Goal: Task Accomplishment & Management: Use online tool/utility

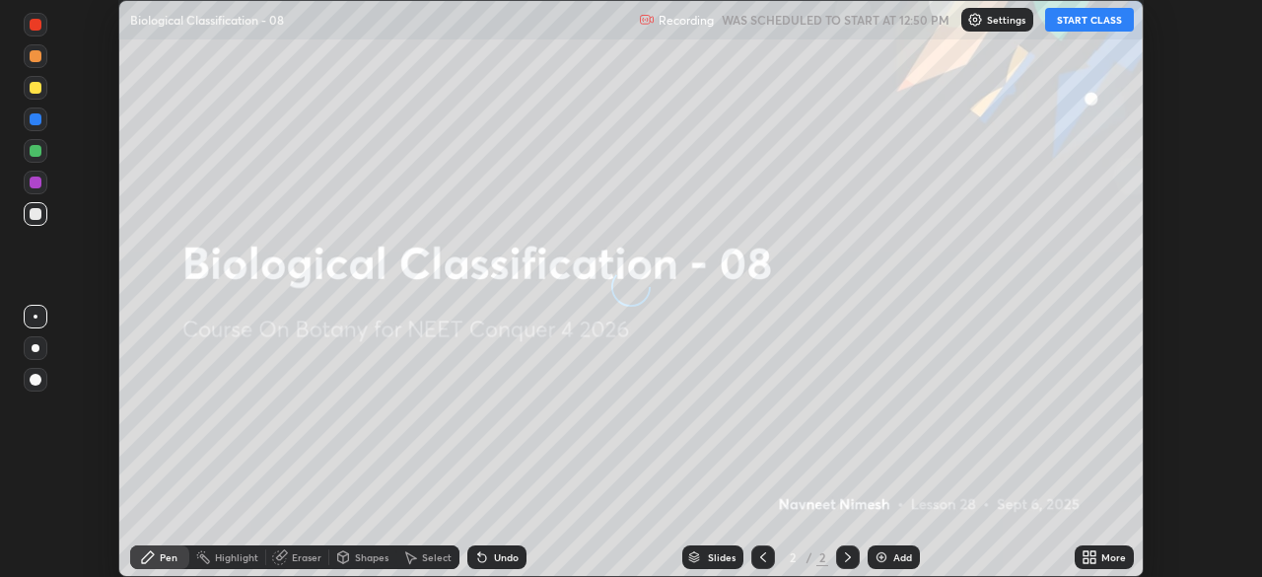
scroll to position [577, 1262]
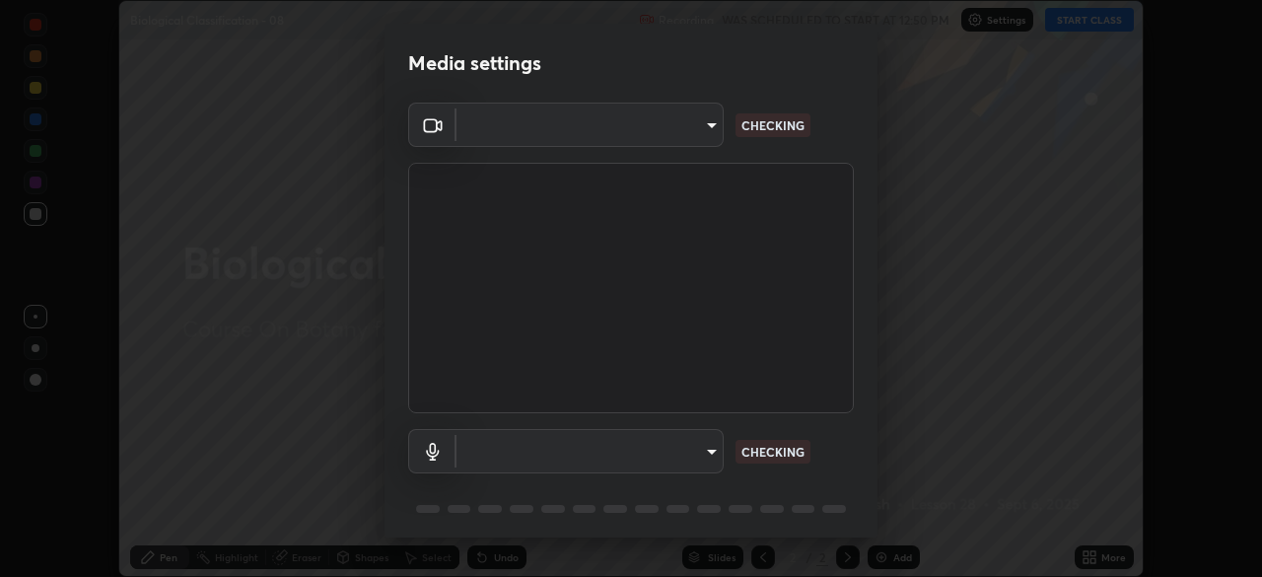
type input "c08bce05bf8d5aea718a1be68f52da0599af41aa0cc24399225b9d00f0db6711"
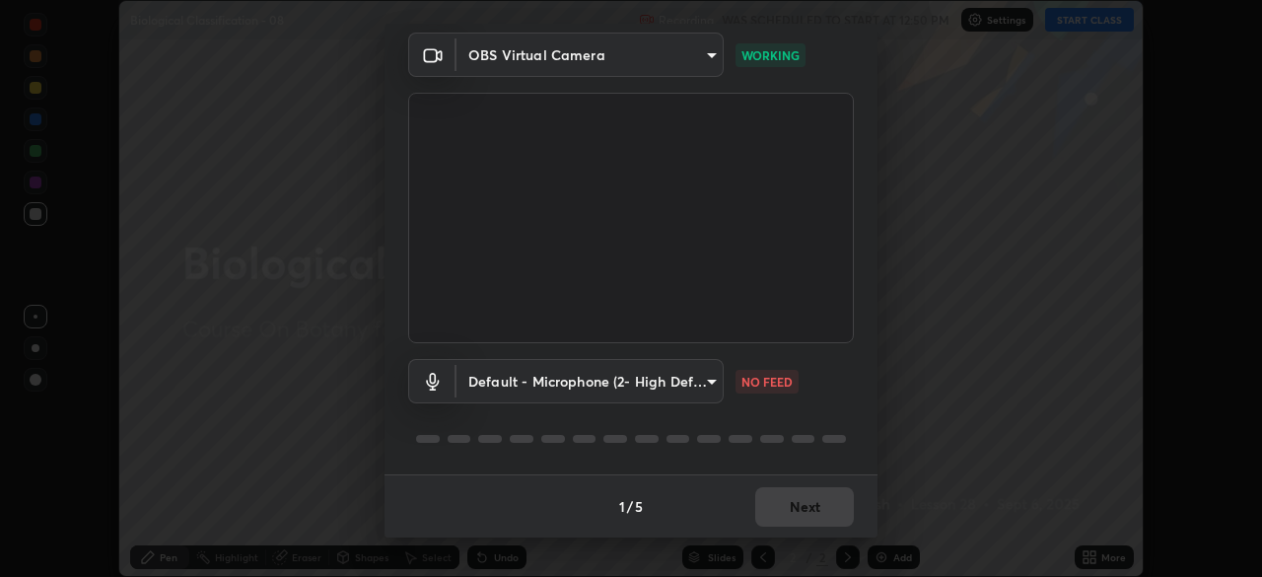
click at [708, 381] on body "Erase all Biological Classification - 08 Recording WAS SCHEDULED TO START AT 12…" at bounding box center [631, 288] width 1262 height 577
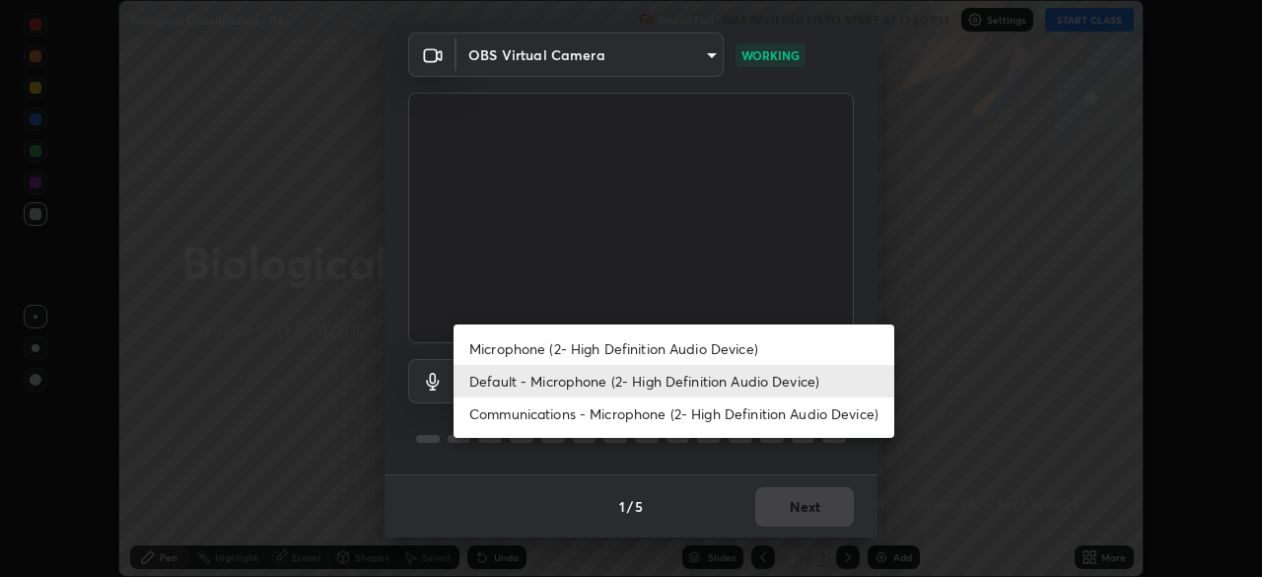
click at [710, 380] on li "Default - Microphone (2- High Definition Audio Device)" at bounding box center [674, 381] width 441 height 33
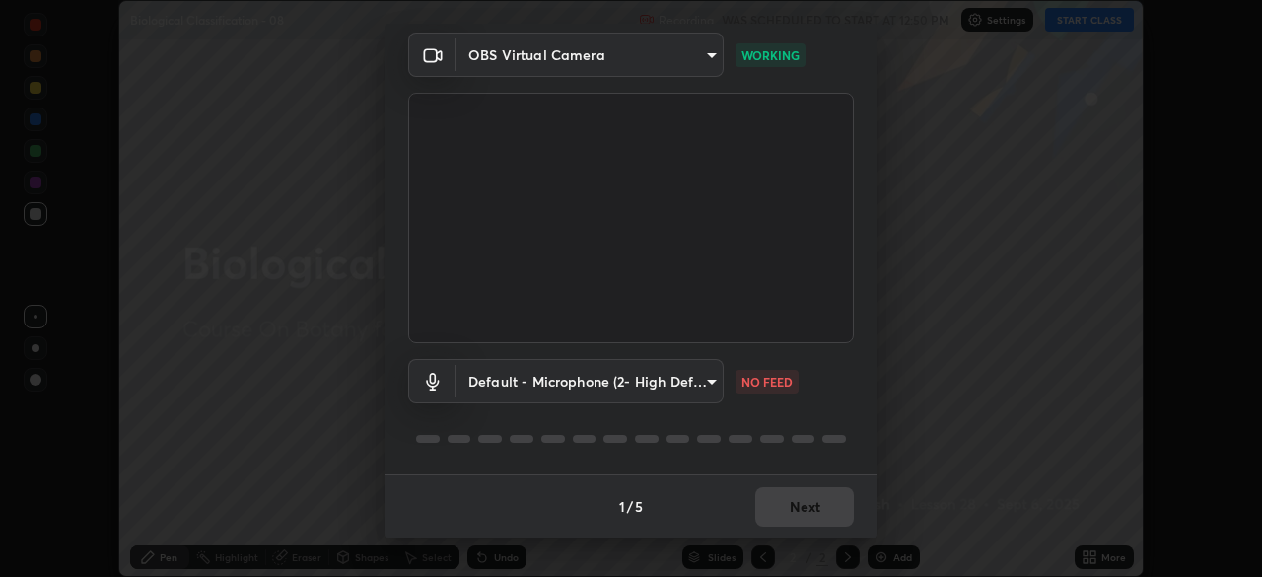
click at [713, 384] on body "Erase all Biological Classification - 08 Recording WAS SCHEDULED TO START AT 12…" at bounding box center [631, 288] width 1262 height 577
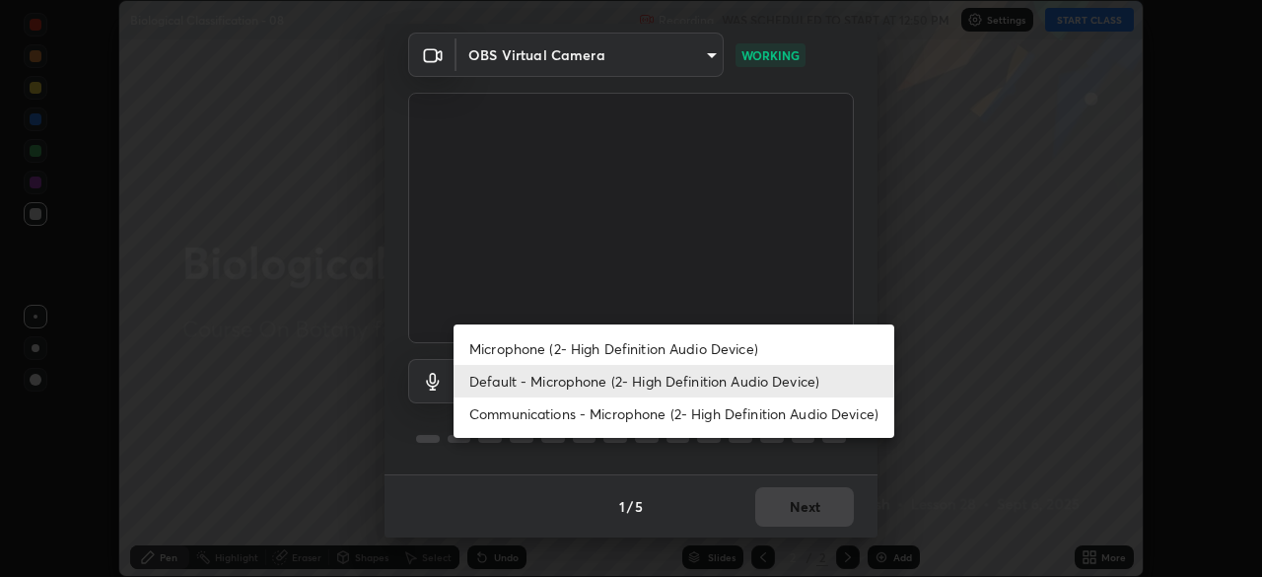
click at [692, 352] on li "Microphone (2- High Definition Audio Device)" at bounding box center [674, 348] width 441 height 33
type input "f62e13f0dc2c211b2e31b7d04ee83dbf57bd85d8f499c87d3582929809dfa27d"
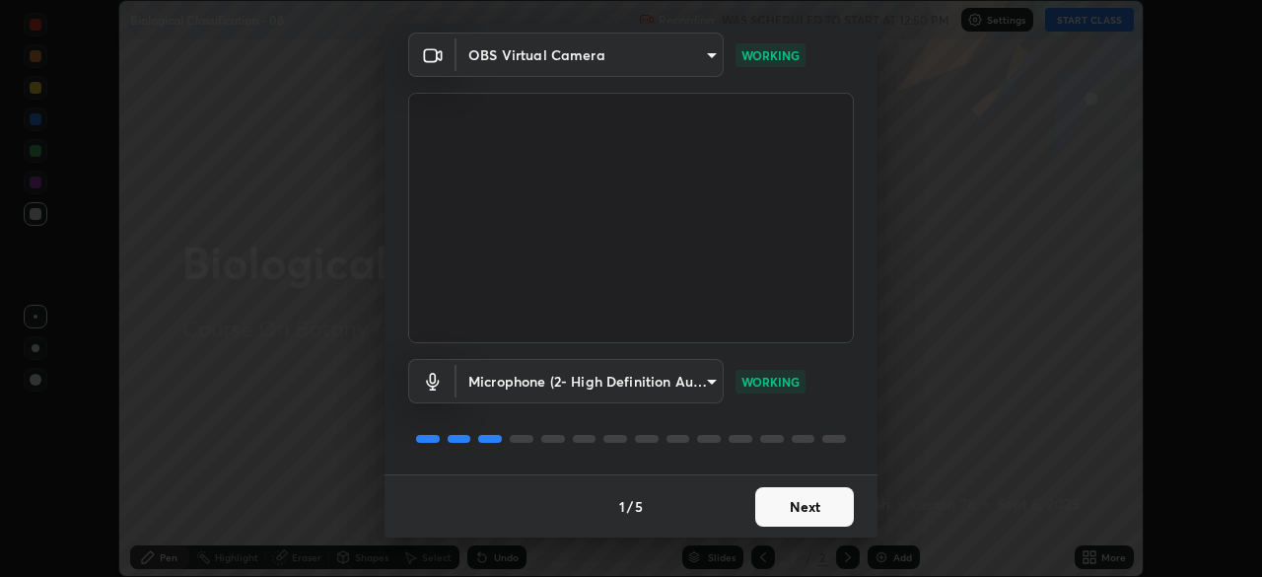
click at [788, 505] on button "Next" at bounding box center [804, 506] width 99 height 39
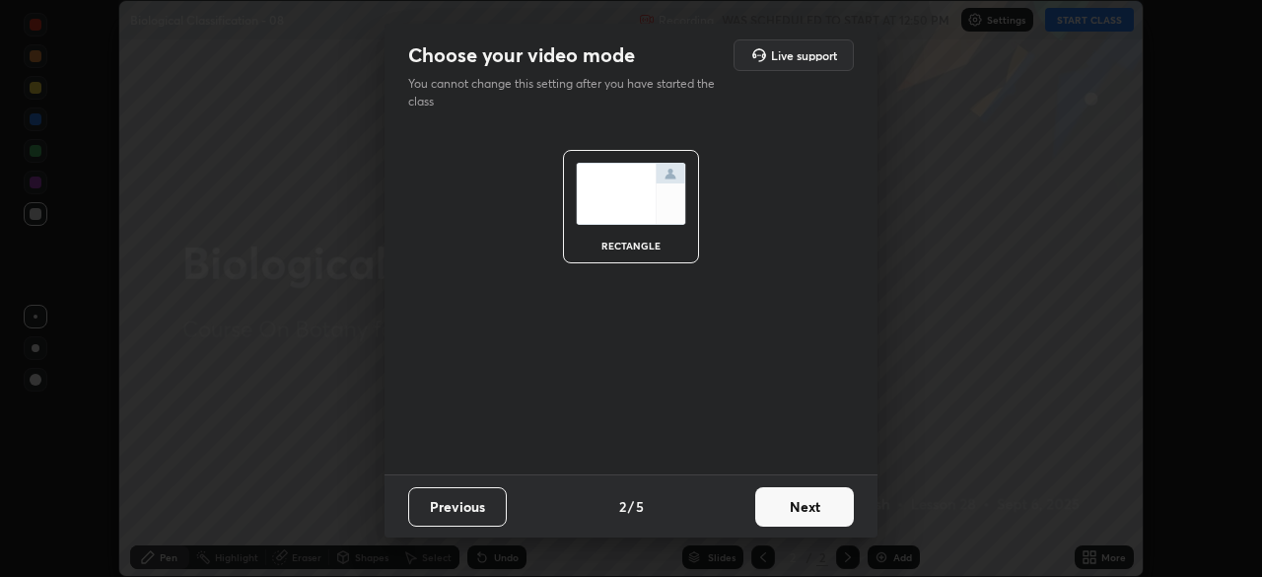
scroll to position [0, 0]
click at [794, 500] on button "Next" at bounding box center [804, 506] width 99 height 39
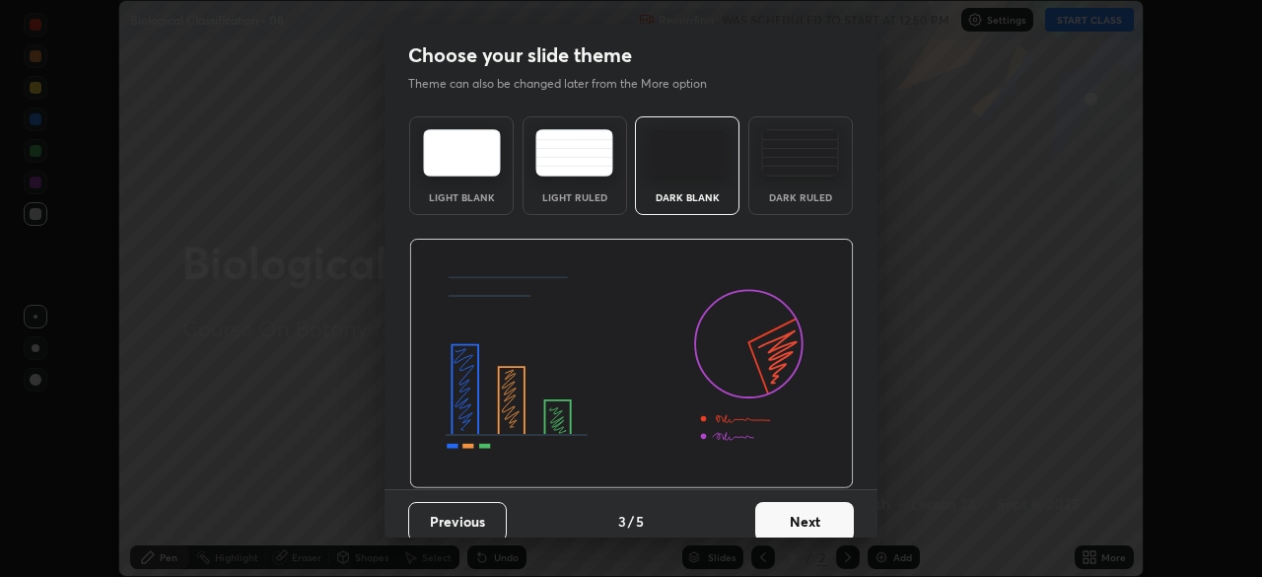
click at [807, 512] on button "Next" at bounding box center [804, 521] width 99 height 39
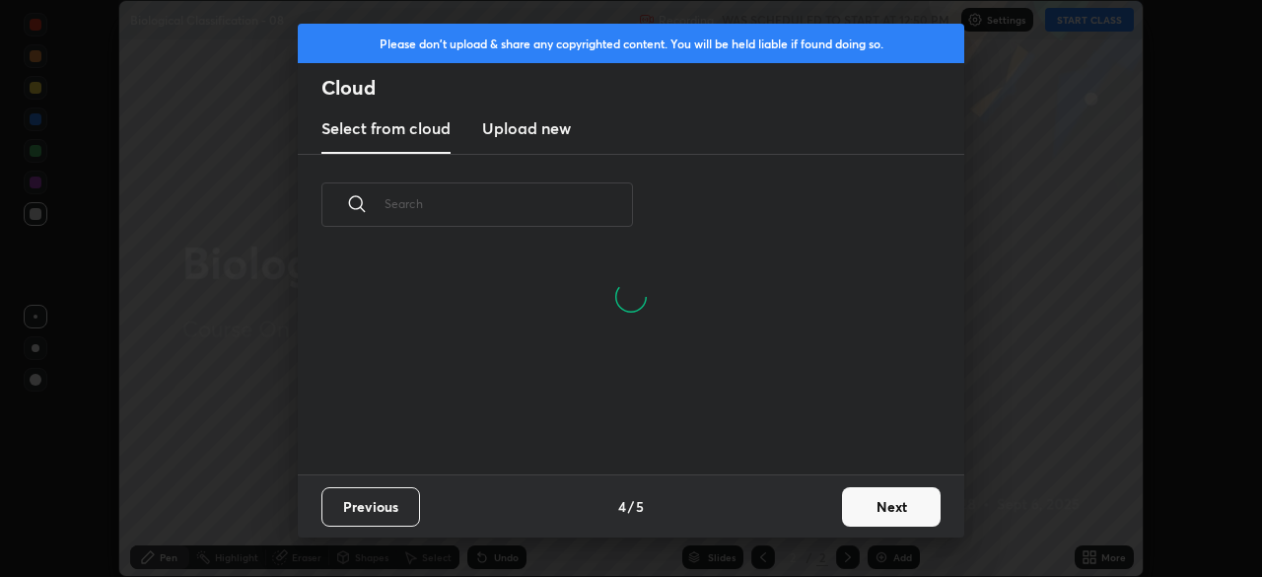
click at [878, 503] on button "Next" at bounding box center [891, 506] width 99 height 39
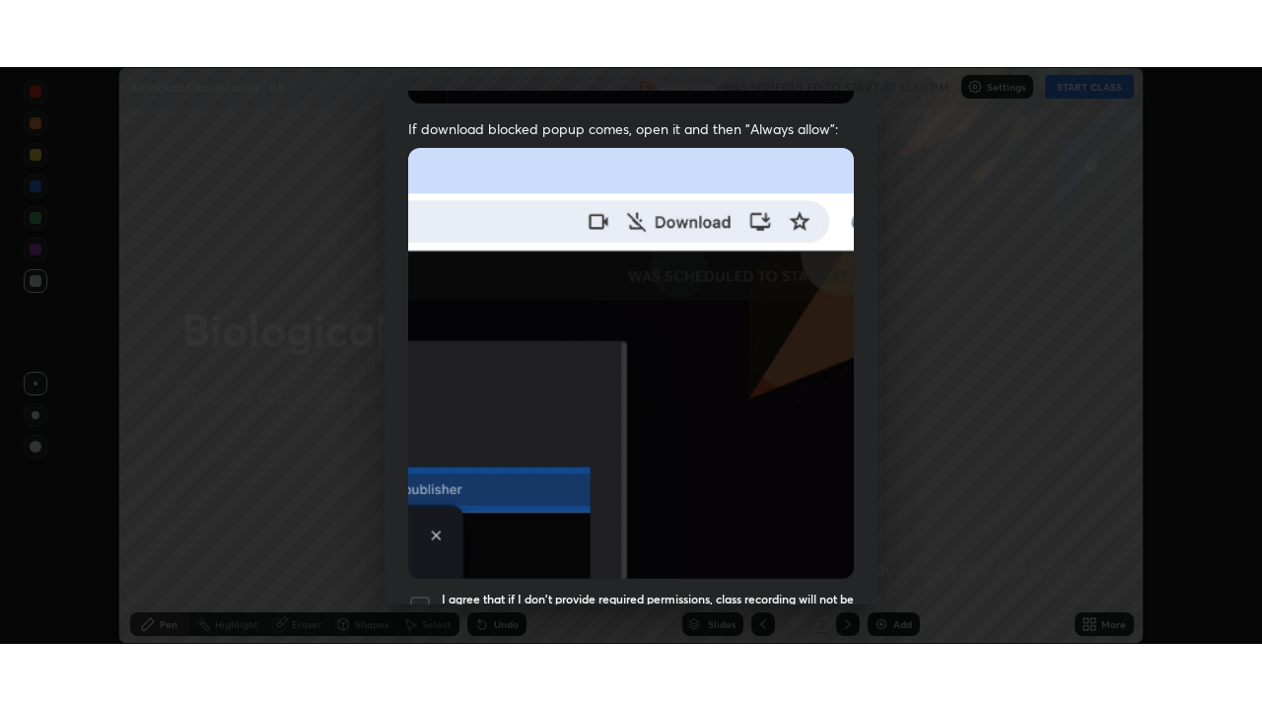
scroll to position [472, 0]
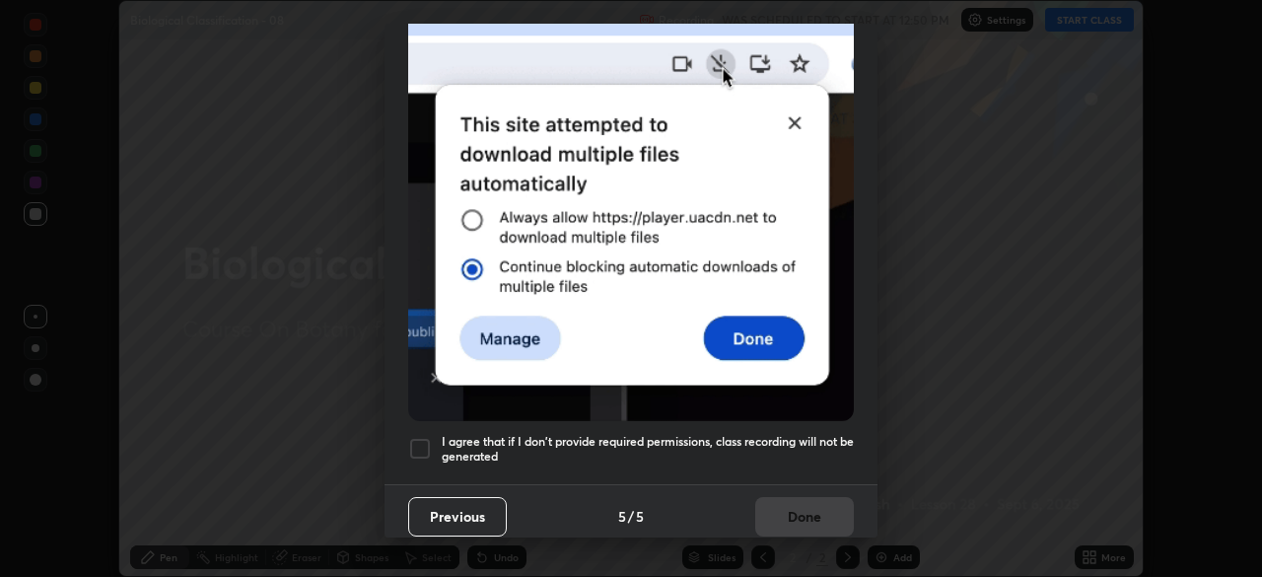
click at [420, 439] on div at bounding box center [420, 449] width 24 height 24
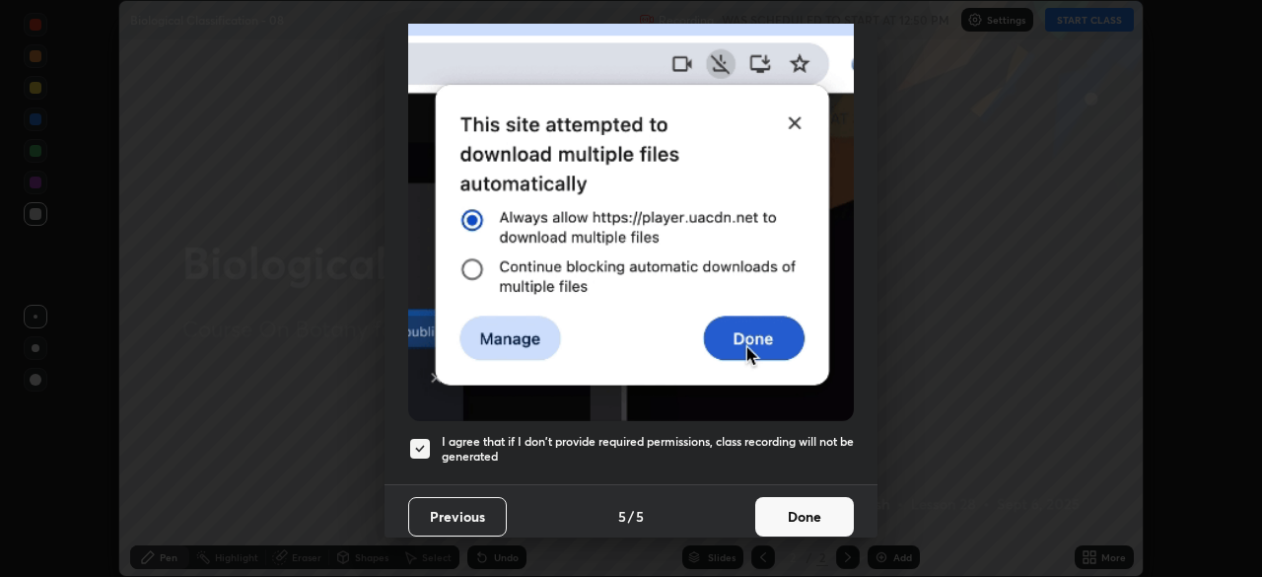
click at [791, 503] on button "Done" at bounding box center [804, 516] width 99 height 39
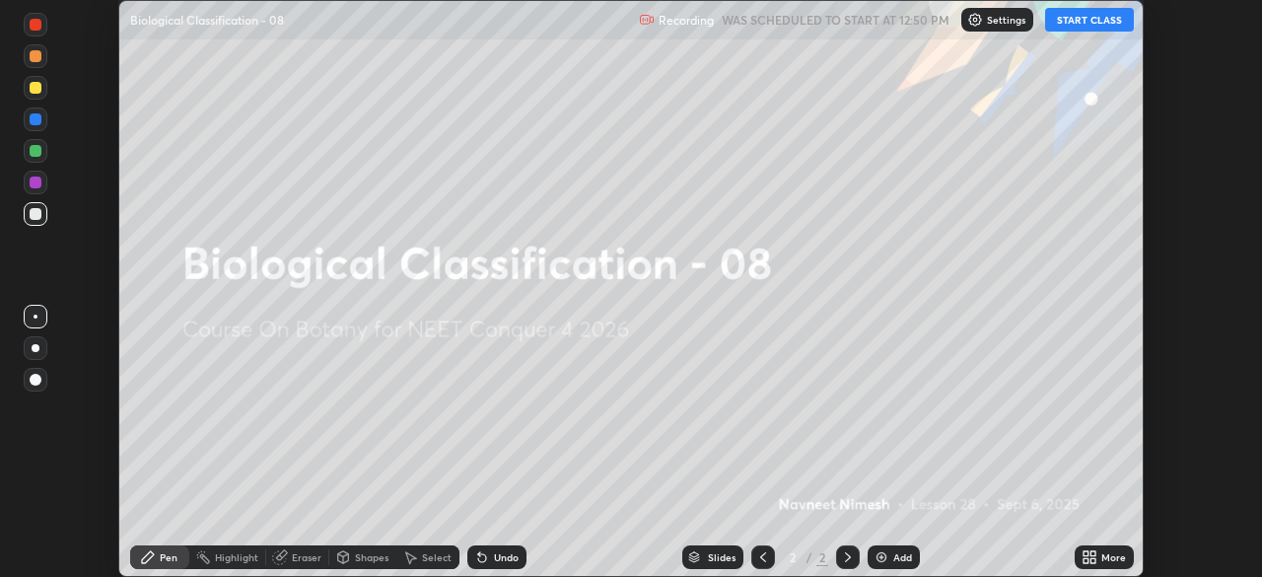
click at [1087, 551] on icon at bounding box center [1086, 553] width 5 height 5
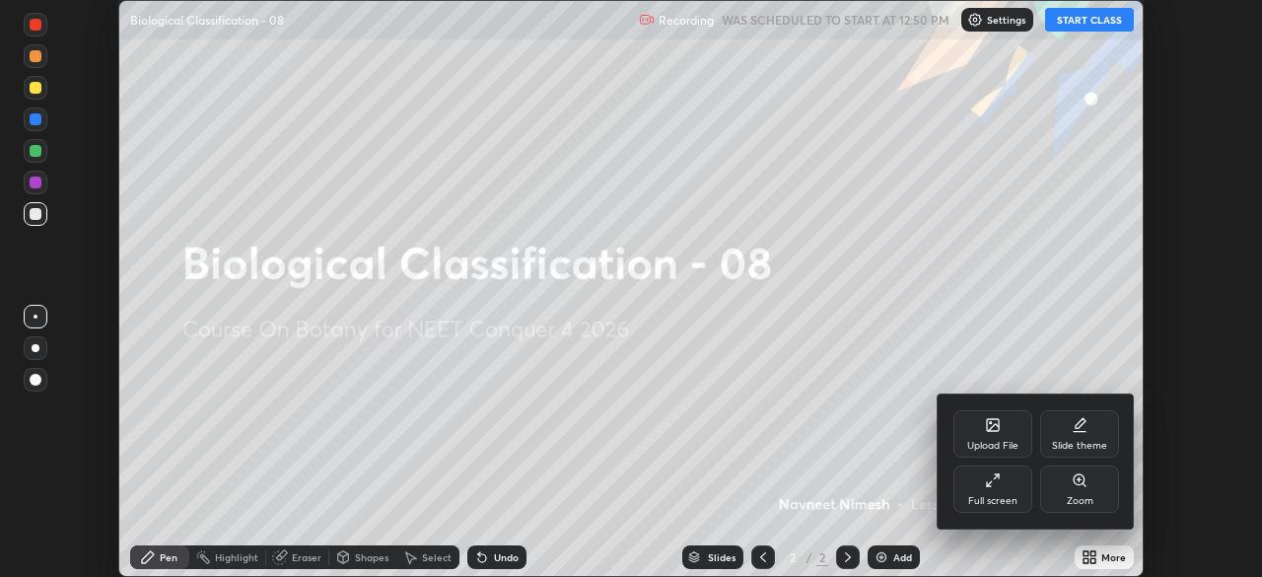
click at [991, 478] on icon at bounding box center [993, 480] width 16 height 16
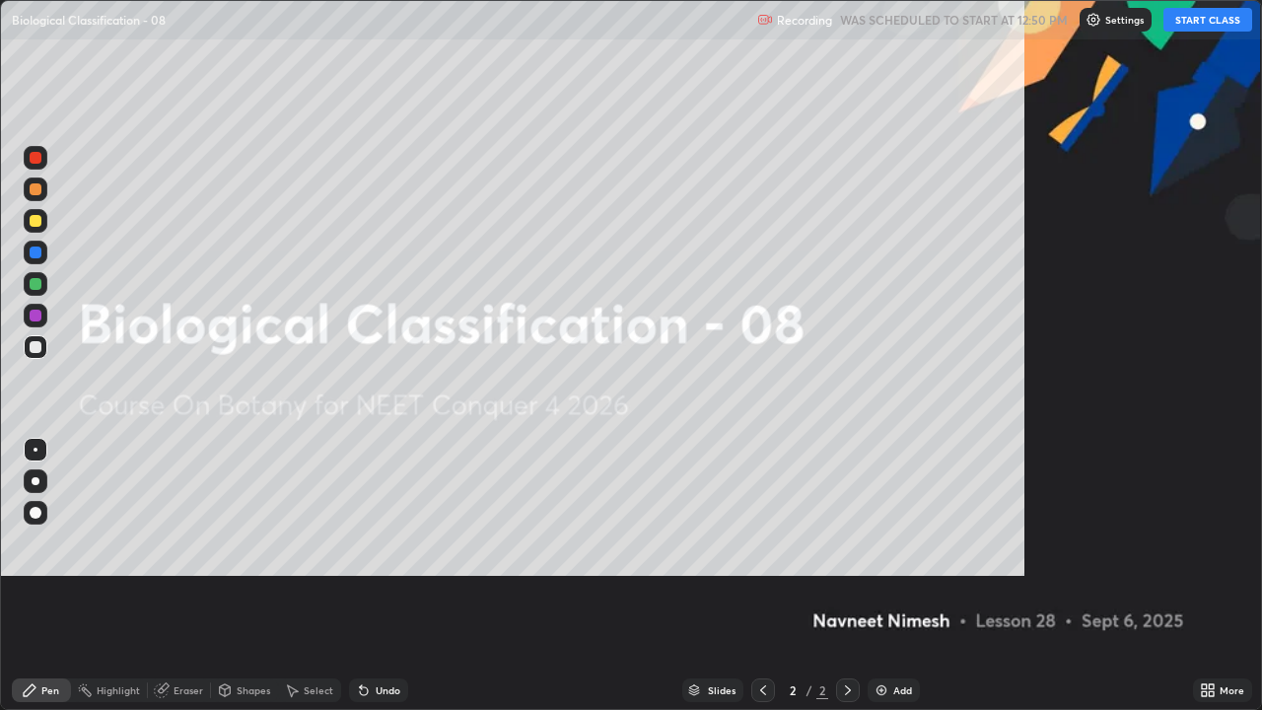
scroll to position [710, 1262]
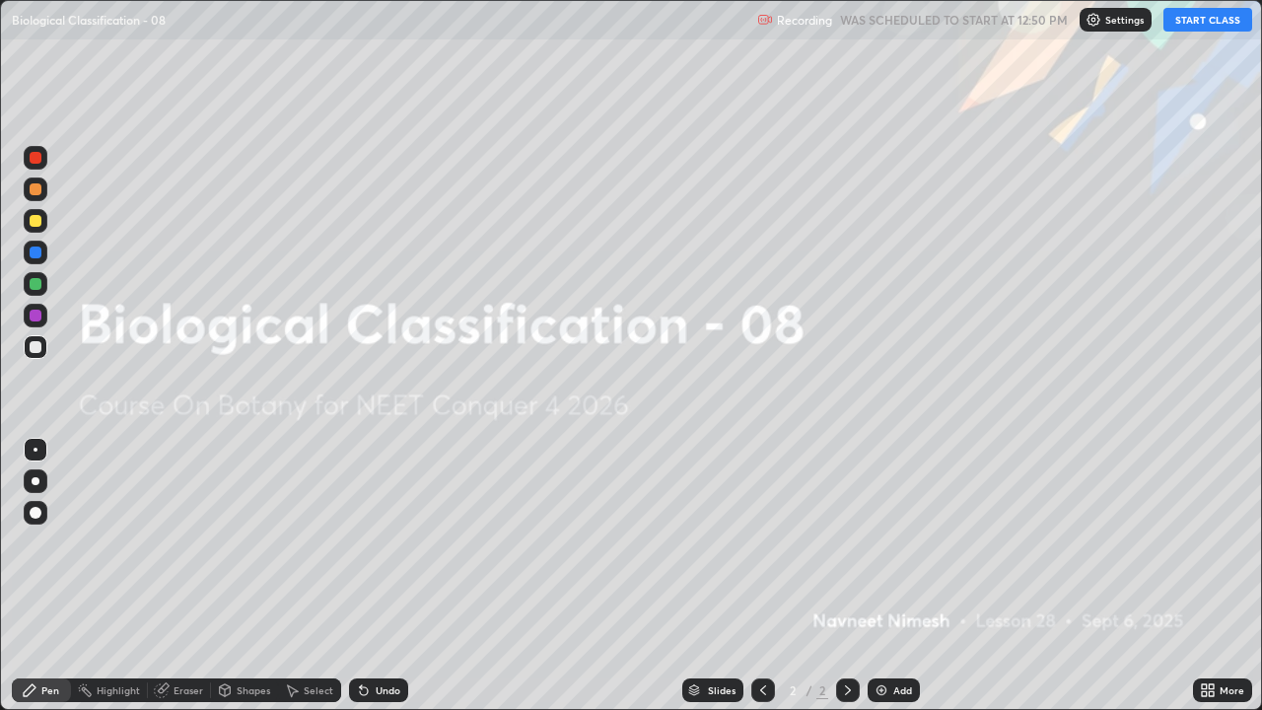
click at [1199, 26] on button "START CLASS" at bounding box center [1208, 20] width 89 height 24
click at [878, 576] on img at bounding box center [882, 690] width 16 height 16
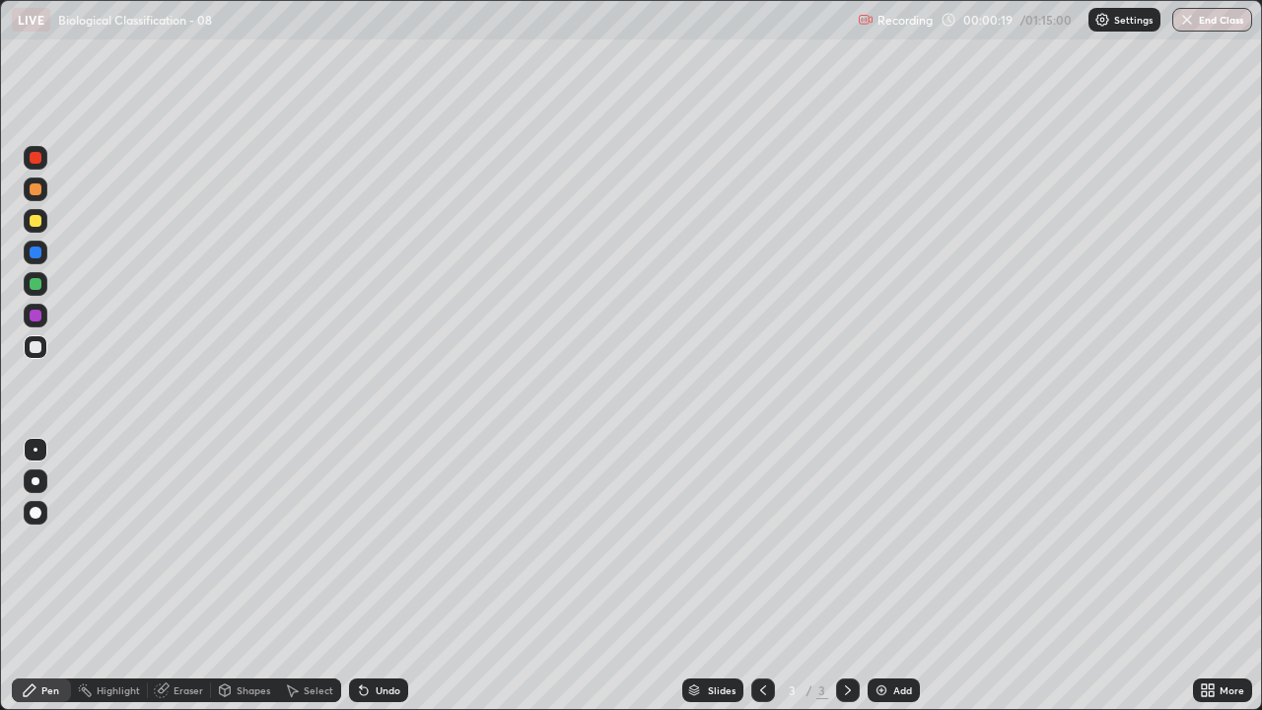
click at [37, 187] on div at bounding box center [36, 189] width 12 height 12
click at [37, 511] on div at bounding box center [36, 513] width 12 height 12
click at [35, 224] on div at bounding box center [36, 221] width 12 height 12
click at [37, 192] on div at bounding box center [36, 189] width 12 height 12
click at [362, 576] on icon at bounding box center [364, 690] width 16 height 16
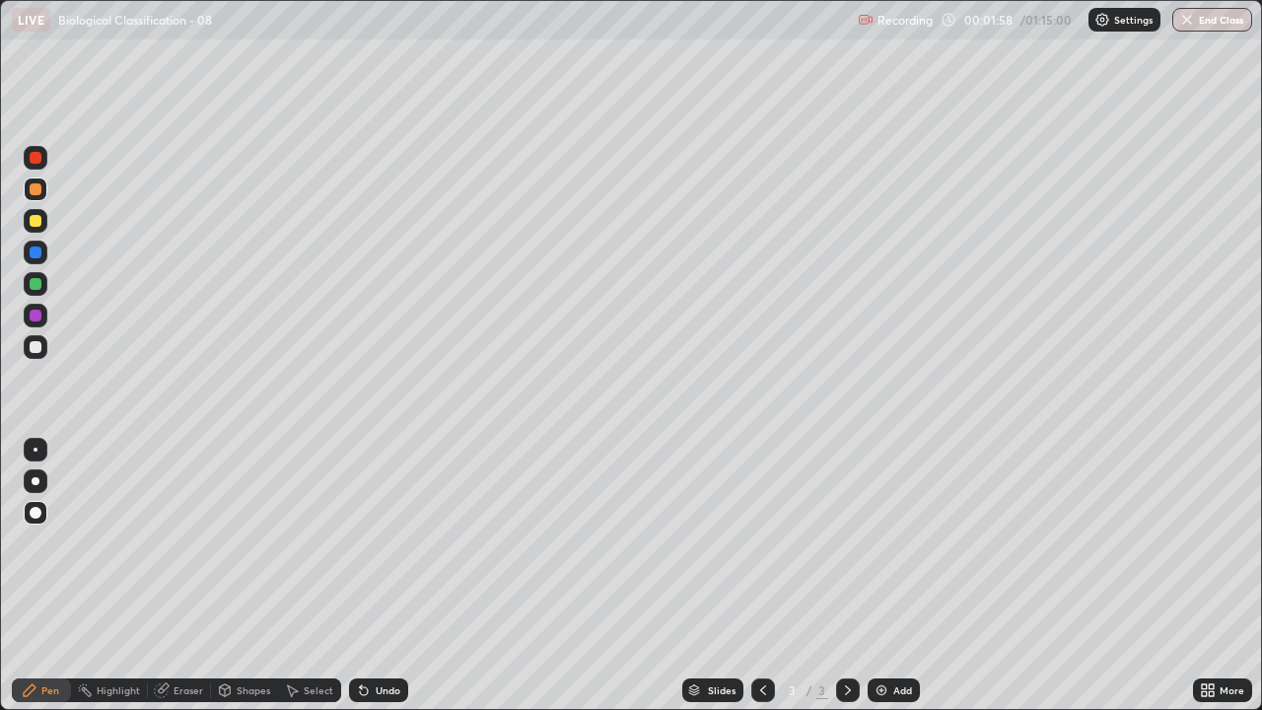
click at [39, 348] on div at bounding box center [36, 347] width 12 height 12
click at [35, 222] on div at bounding box center [36, 221] width 12 height 12
click at [35, 251] on div at bounding box center [36, 253] width 12 height 12
click at [360, 576] on icon at bounding box center [361, 686] width 2 height 2
click at [39, 348] on div at bounding box center [36, 347] width 12 height 12
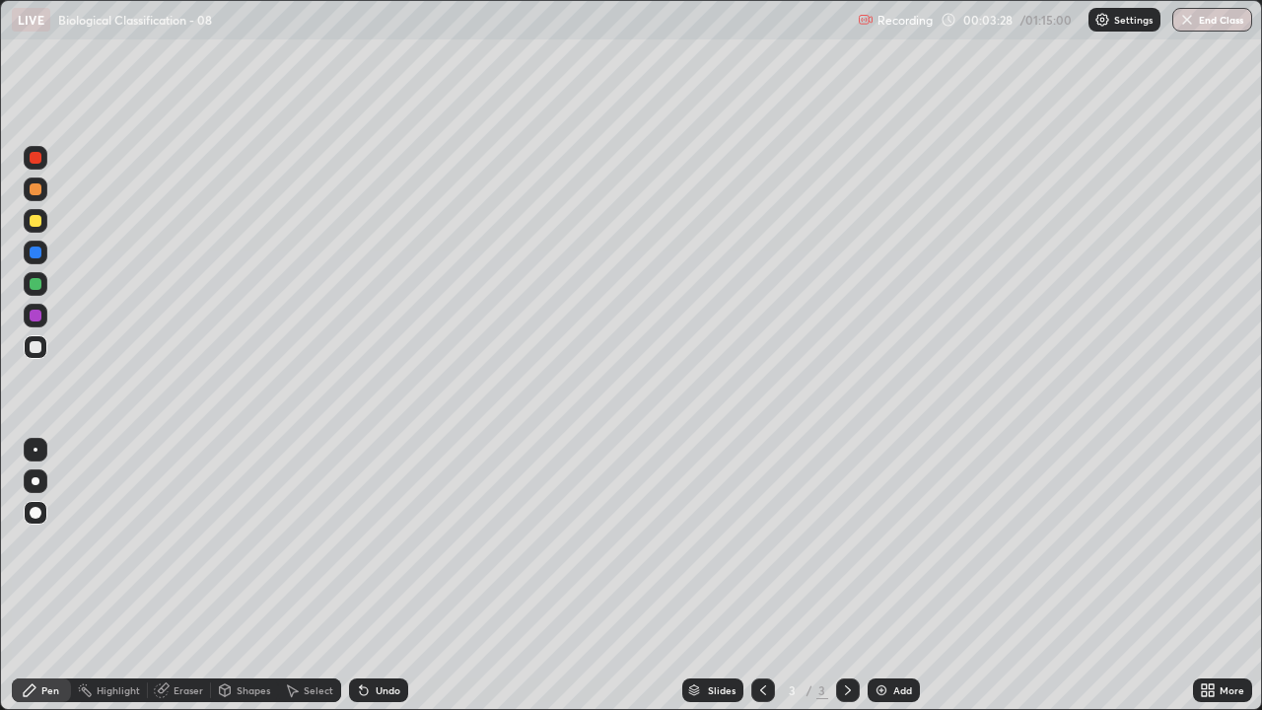
click at [38, 221] on div at bounding box center [36, 221] width 12 height 12
click at [360, 576] on icon at bounding box center [361, 686] width 2 height 2
click at [38, 281] on div at bounding box center [36, 284] width 12 height 12
click at [39, 352] on div at bounding box center [36, 347] width 24 height 24
click at [40, 225] on div at bounding box center [36, 221] width 12 height 12
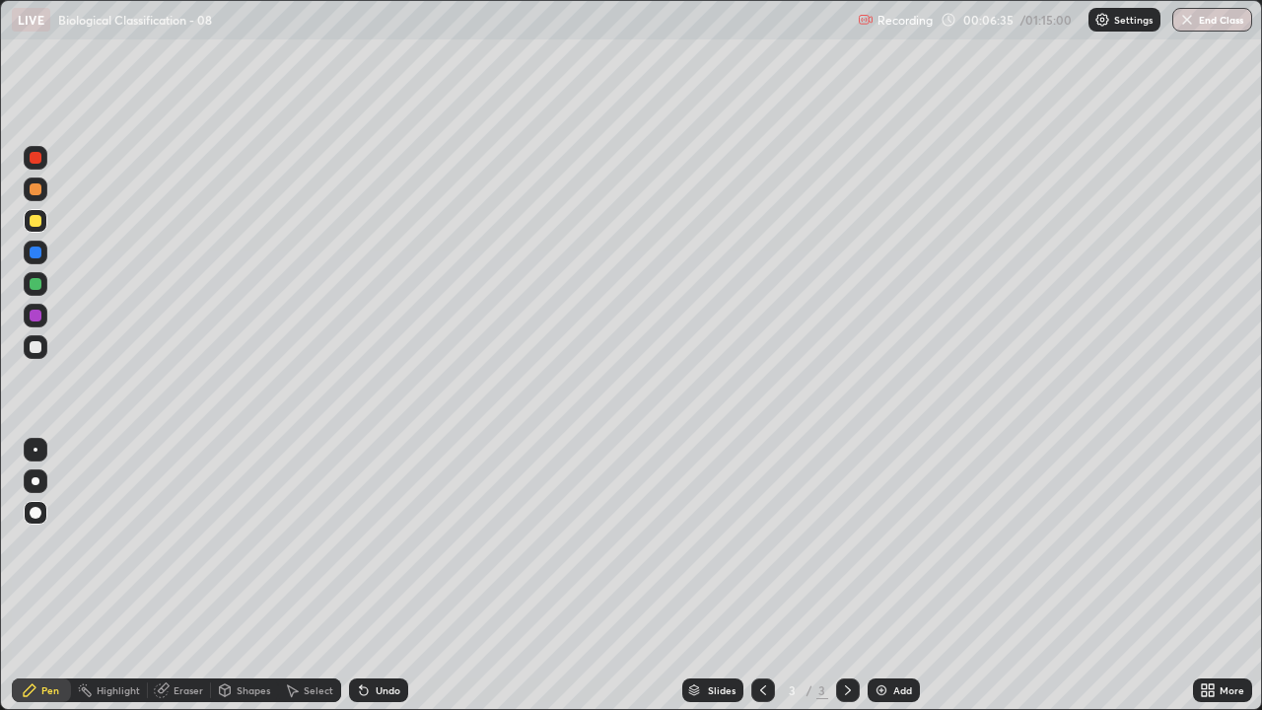
click at [36, 189] on div at bounding box center [36, 189] width 12 height 12
click at [39, 350] on div at bounding box center [36, 347] width 12 height 12
click at [39, 352] on div at bounding box center [36, 347] width 12 height 12
click at [35, 226] on div at bounding box center [36, 221] width 12 height 12
click at [35, 316] on div at bounding box center [36, 316] width 12 height 12
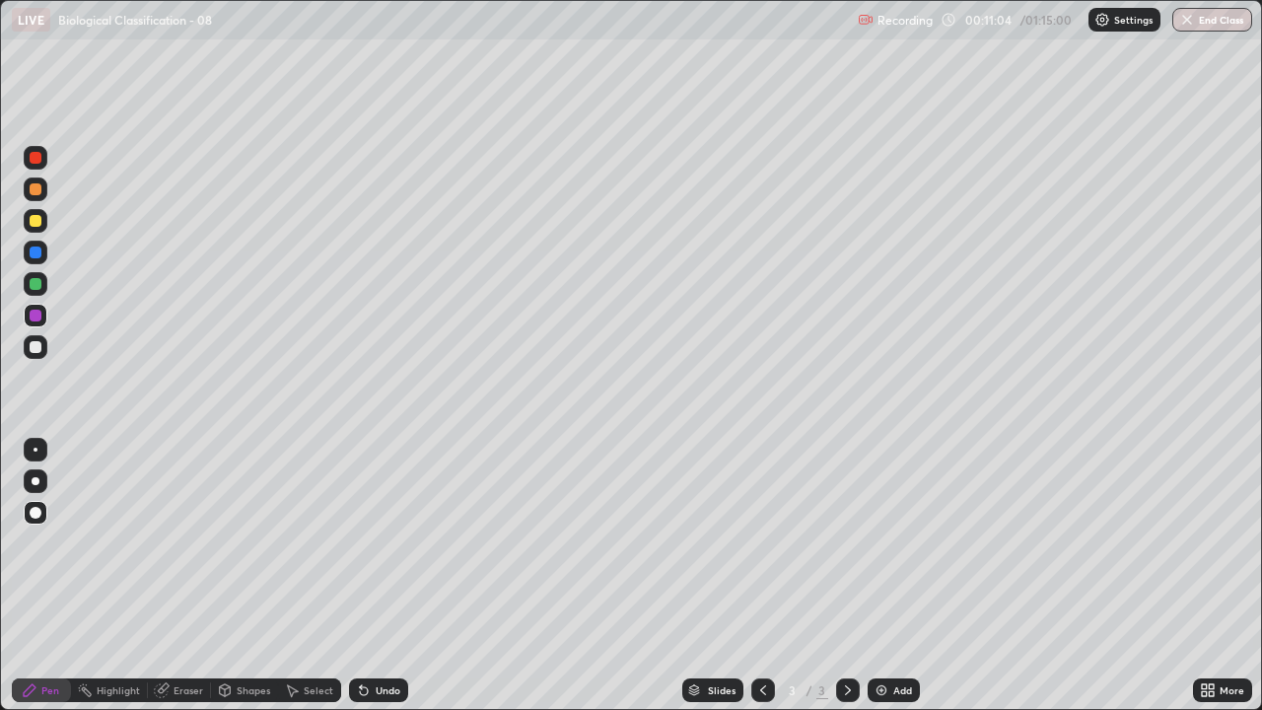
click at [885, 576] on img at bounding box center [882, 690] width 16 height 16
click at [37, 253] on div at bounding box center [36, 253] width 12 height 12
click at [360, 576] on icon at bounding box center [361, 686] width 2 height 2
click at [35, 346] on div at bounding box center [36, 347] width 12 height 12
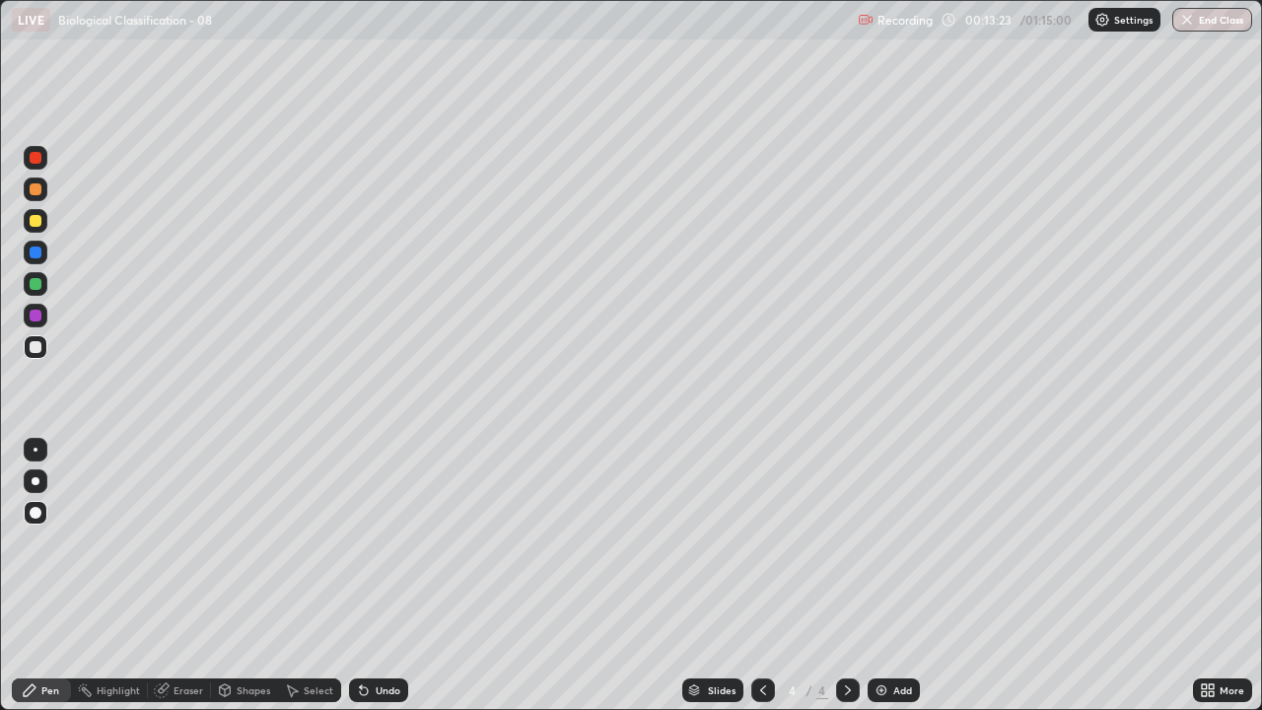
click at [36, 349] on div at bounding box center [36, 347] width 12 height 12
click at [751, 576] on div at bounding box center [763, 690] width 24 height 24
click at [846, 576] on icon at bounding box center [848, 690] width 16 height 16
click at [36, 252] on div at bounding box center [36, 253] width 12 height 12
click at [36, 348] on div at bounding box center [36, 347] width 12 height 12
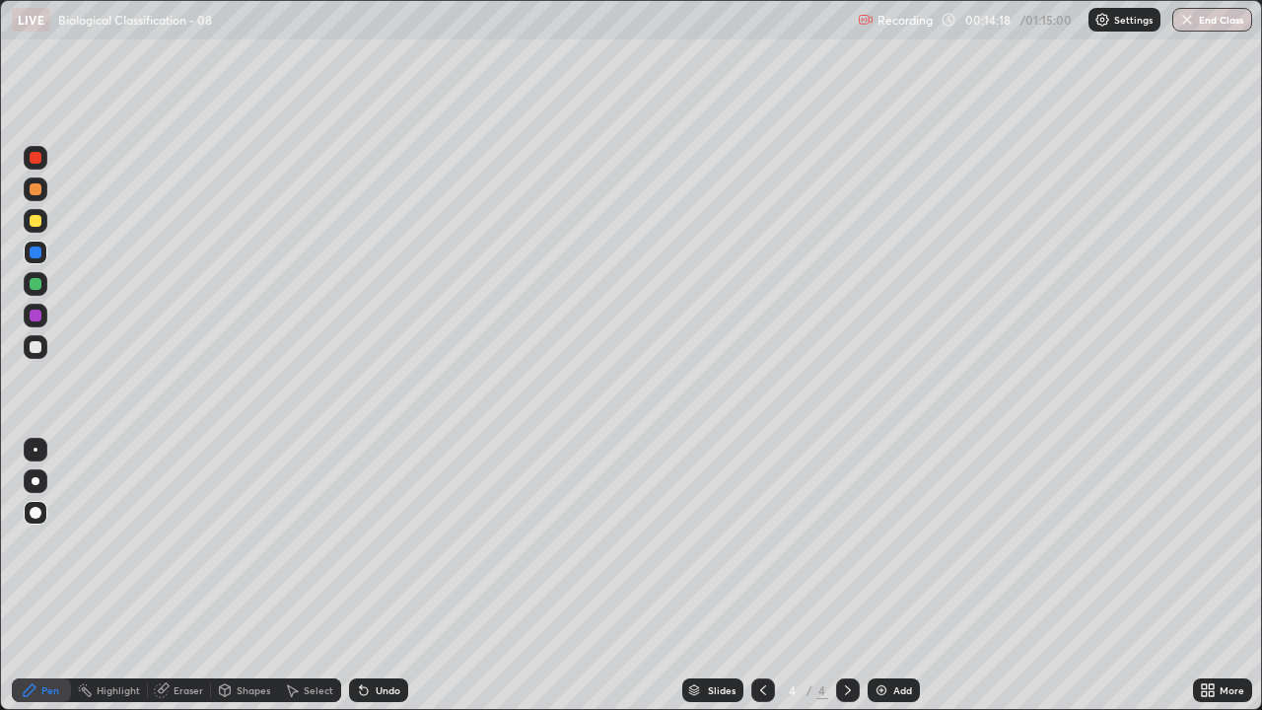
click at [36, 347] on div at bounding box center [36, 347] width 12 height 12
click at [39, 346] on div at bounding box center [36, 347] width 12 height 12
click at [888, 576] on div "Add" at bounding box center [894, 690] width 52 height 24
click at [36, 224] on div at bounding box center [36, 221] width 12 height 12
click at [34, 341] on div at bounding box center [36, 347] width 12 height 12
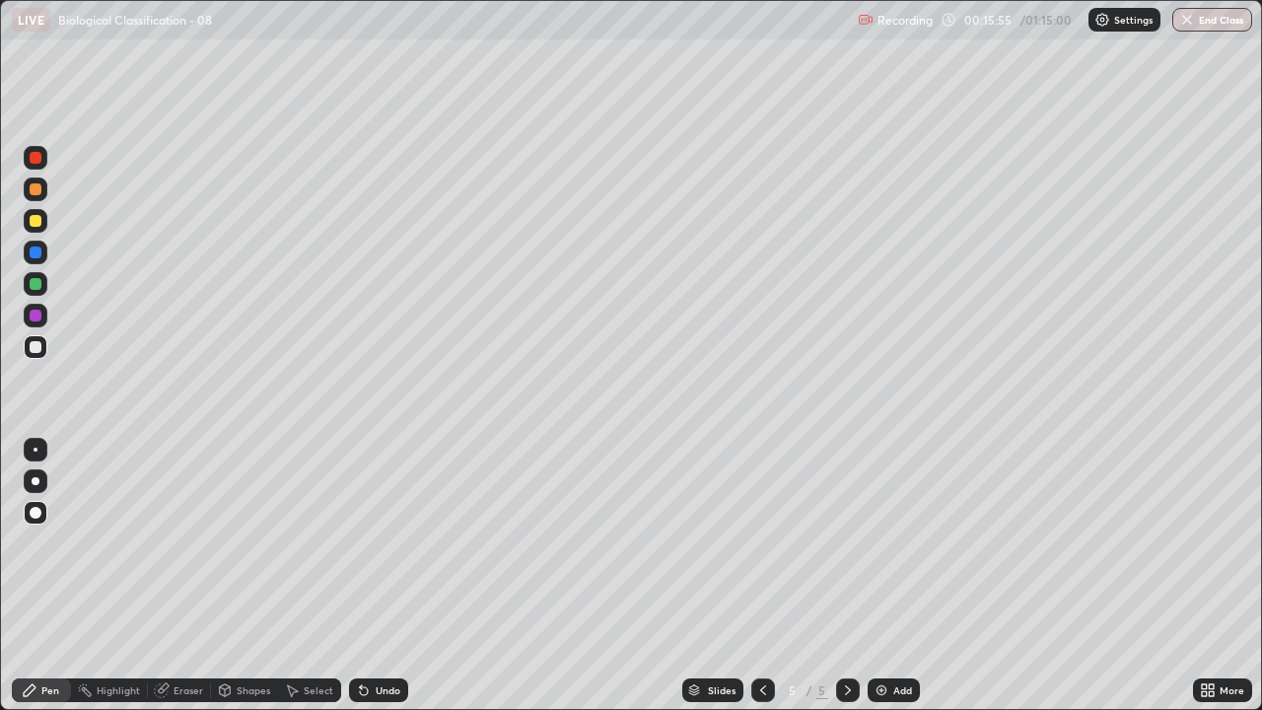
click at [36, 352] on div at bounding box center [36, 347] width 12 height 12
click at [36, 349] on div at bounding box center [36, 347] width 12 height 12
click at [35, 193] on div at bounding box center [36, 189] width 12 height 12
click at [360, 576] on icon at bounding box center [364, 691] width 8 height 8
click at [36, 345] on div at bounding box center [36, 347] width 12 height 12
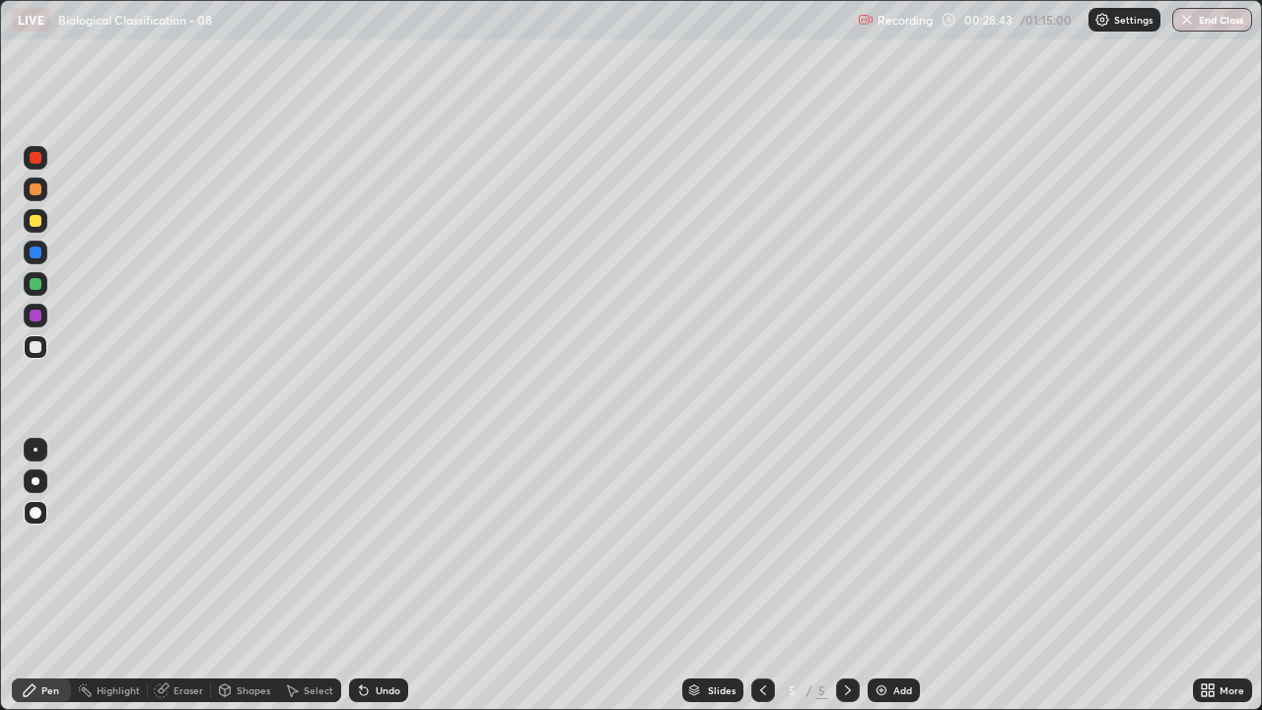
click at [38, 348] on div at bounding box center [36, 347] width 12 height 12
click at [360, 576] on icon at bounding box center [361, 686] width 2 height 2
click at [35, 190] on div at bounding box center [36, 189] width 12 height 12
click at [180, 576] on div "Eraser" at bounding box center [189, 690] width 30 height 10
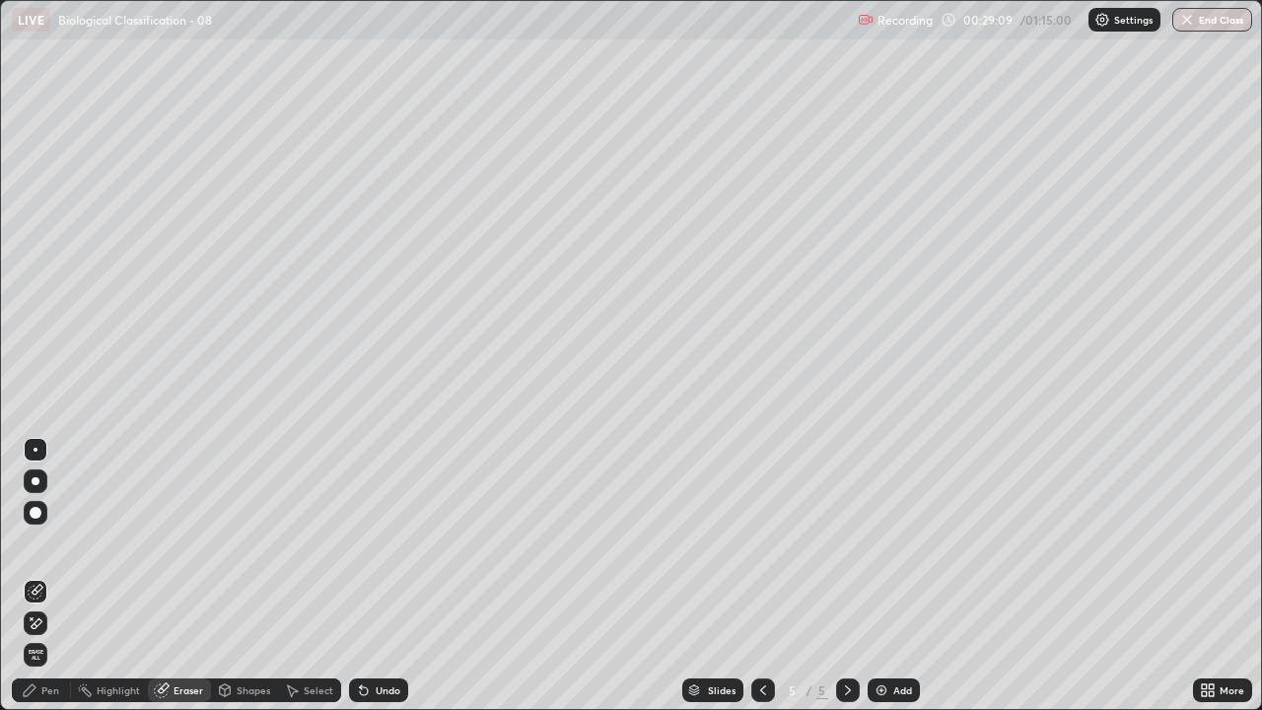
click at [37, 576] on icon at bounding box center [36, 592] width 16 height 16
click at [55, 576] on div "Pen" at bounding box center [50, 690] width 18 height 10
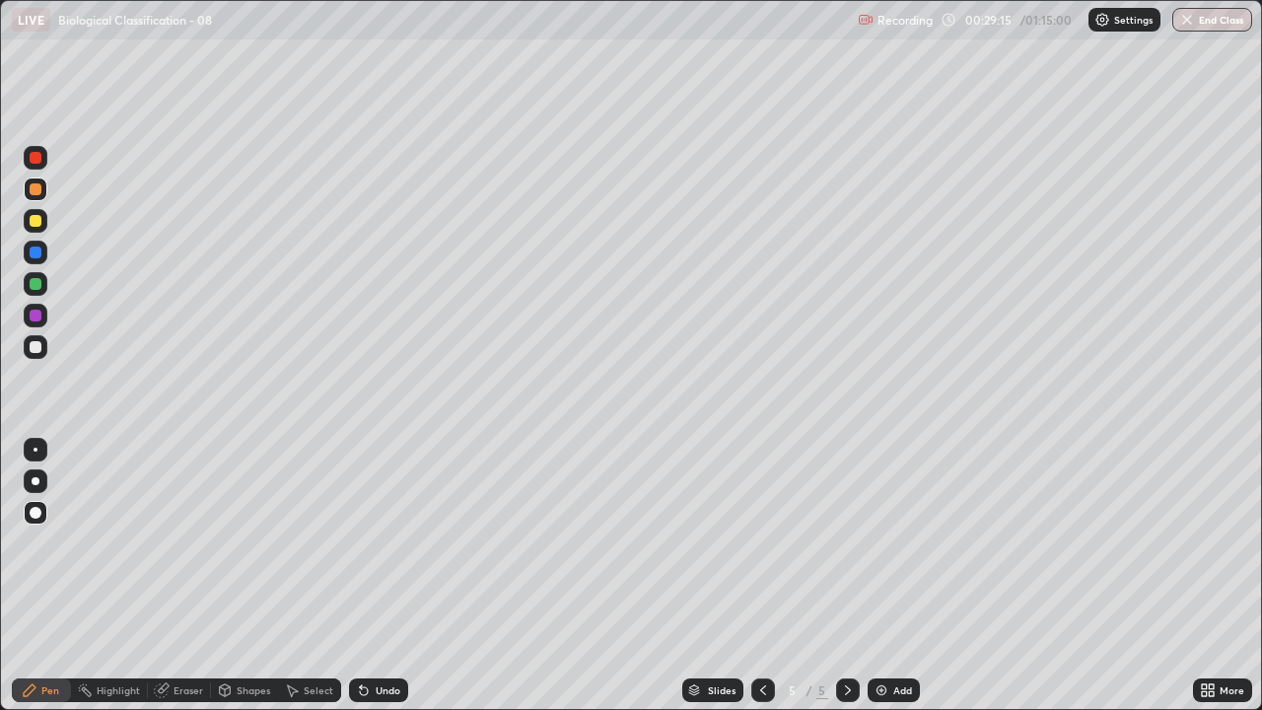
click at [38, 348] on div at bounding box center [36, 347] width 12 height 12
click at [360, 576] on icon at bounding box center [361, 686] width 2 height 2
click at [361, 576] on div "Undo" at bounding box center [378, 690] width 59 height 24
click at [182, 576] on div "Eraser" at bounding box center [179, 690] width 63 height 24
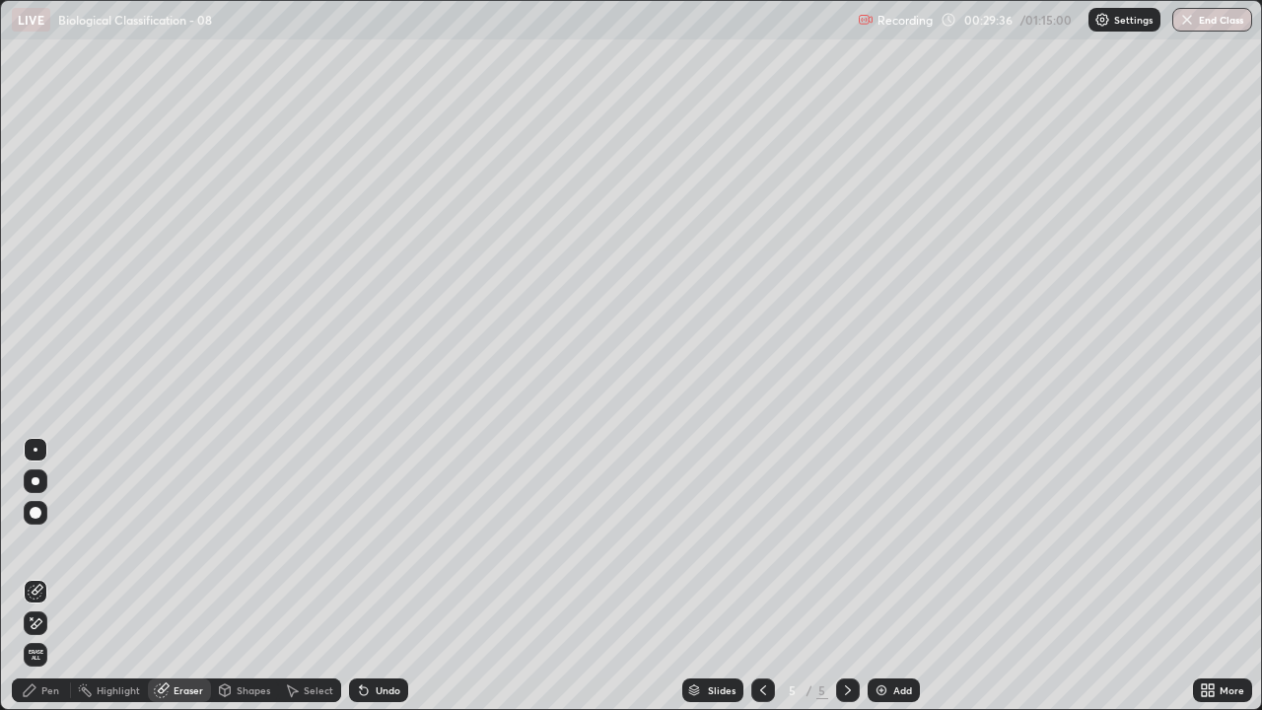
click at [33, 576] on icon at bounding box center [36, 592] width 16 height 16
click at [360, 576] on icon at bounding box center [361, 686] width 2 height 2
click at [58, 576] on div "Pen" at bounding box center [50, 690] width 18 height 10
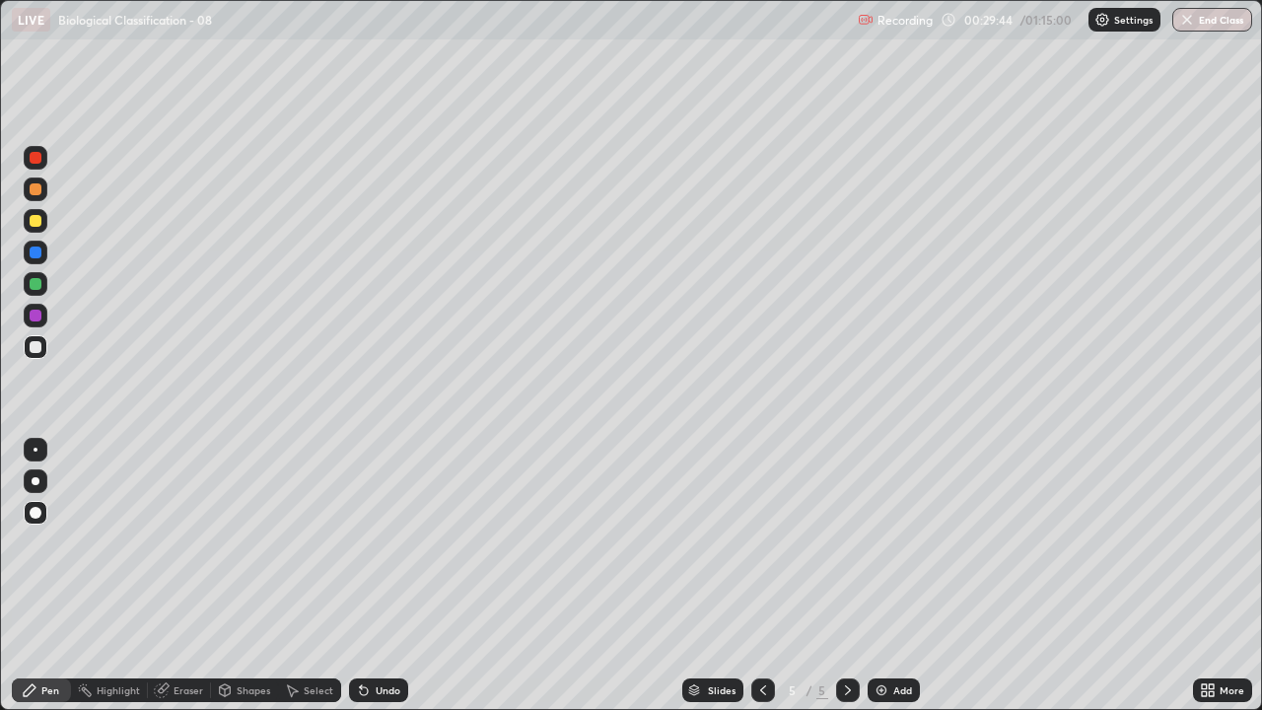
click at [36, 252] on div at bounding box center [36, 253] width 12 height 12
click at [43, 347] on div at bounding box center [36, 347] width 24 height 24
click at [39, 190] on div at bounding box center [36, 189] width 12 height 12
click at [360, 576] on icon at bounding box center [361, 686] width 2 height 2
click at [39, 346] on div at bounding box center [36, 347] width 12 height 12
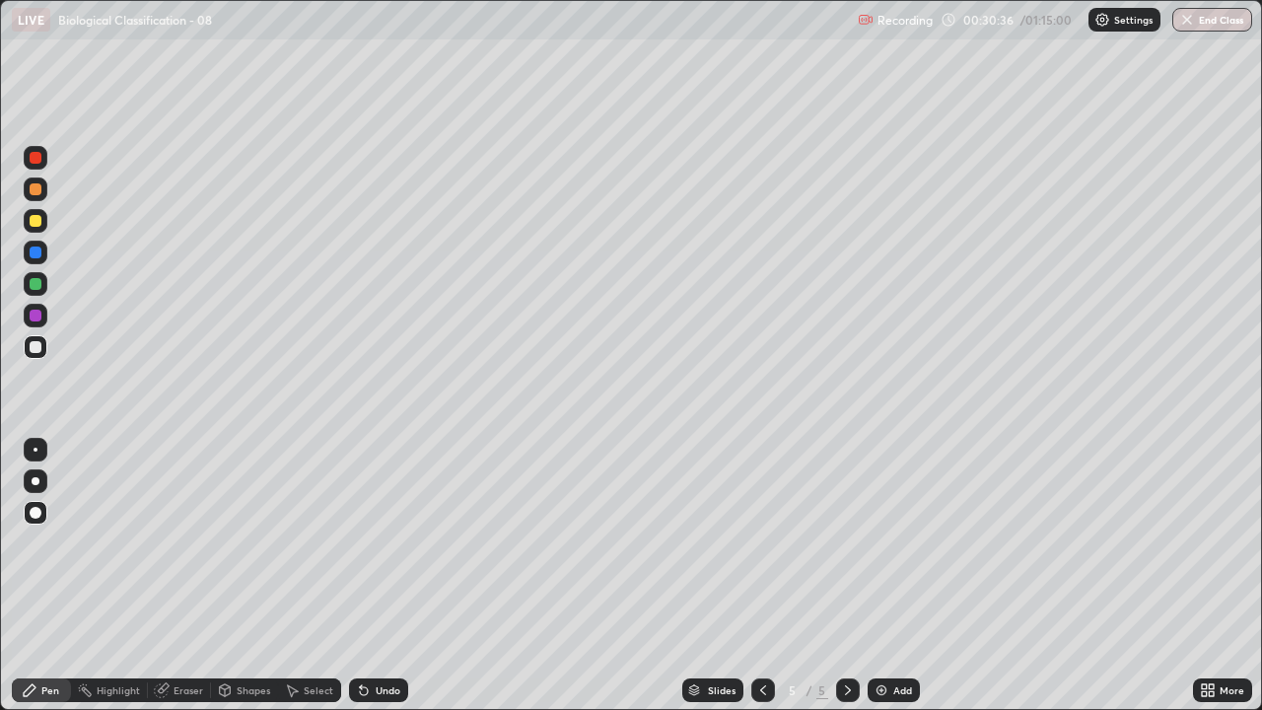
click at [38, 255] on div at bounding box center [36, 253] width 12 height 12
click at [40, 194] on div at bounding box center [36, 189] width 24 height 24
click at [360, 576] on icon at bounding box center [361, 686] width 2 height 2
click at [38, 320] on div at bounding box center [36, 316] width 12 height 12
click at [360, 576] on icon at bounding box center [361, 686] width 2 height 2
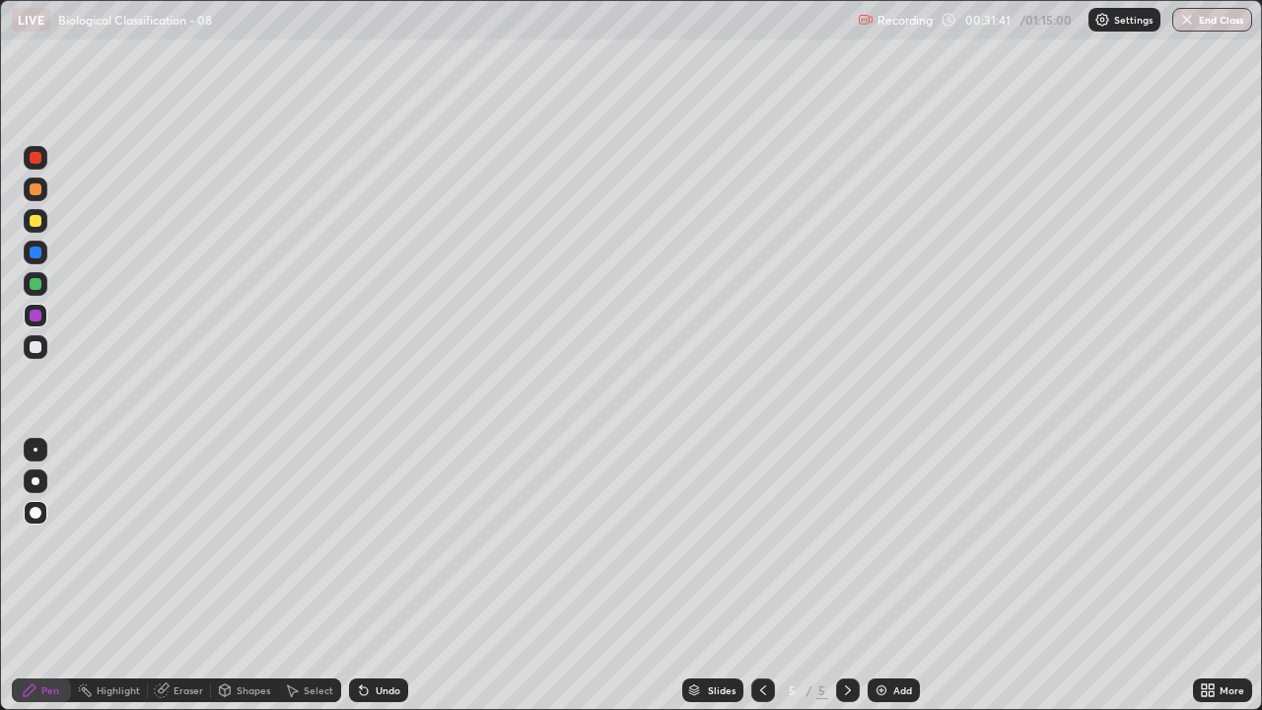
click at [37, 351] on div at bounding box center [36, 347] width 12 height 12
click at [38, 255] on div at bounding box center [36, 253] width 12 height 12
click at [43, 196] on div at bounding box center [36, 189] width 24 height 24
click at [43, 254] on div at bounding box center [36, 253] width 24 height 24
click at [37, 347] on div at bounding box center [36, 347] width 12 height 12
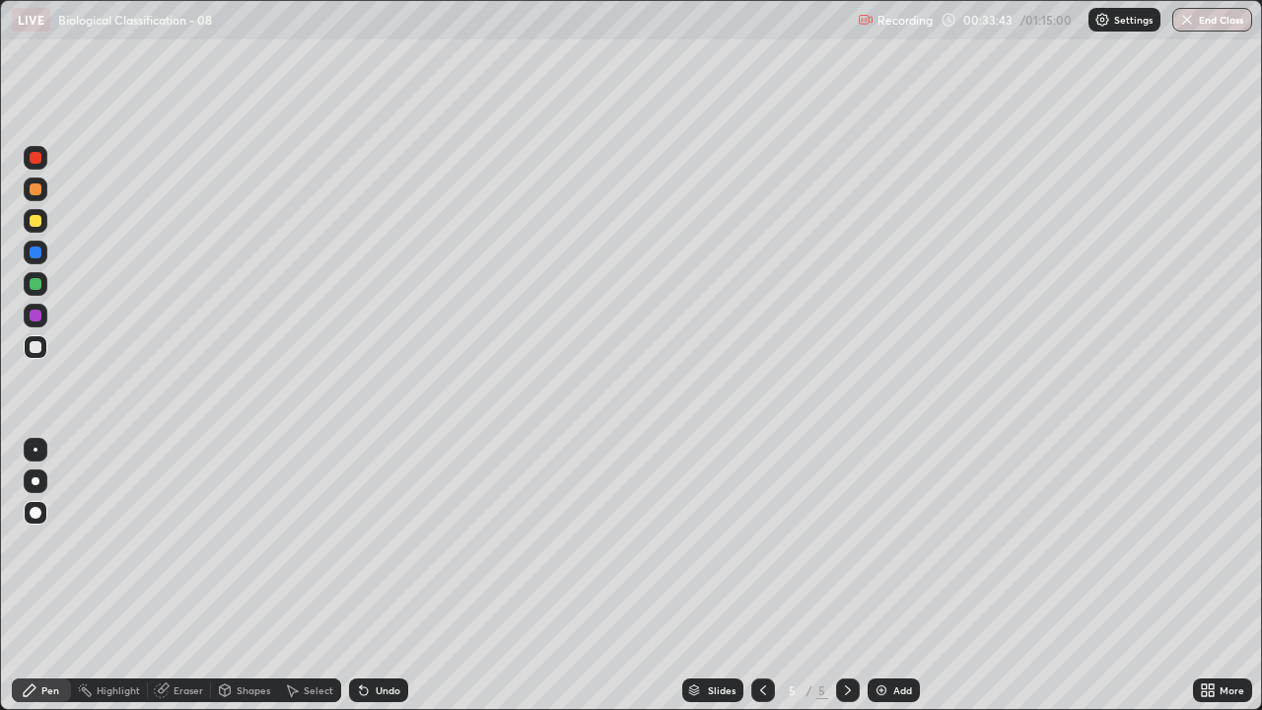
click at [35, 190] on div at bounding box center [36, 189] width 12 height 12
click at [36, 347] on div at bounding box center [36, 347] width 12 height 12
click at [36, 286] on div at bounding box center [36, 284] width 12 height 12
click at [39, 348] on div at bounding box center [36, 347] width 12 height 12
click at [35, 191] on div at bounding box center [36, 189] width 12 height 12
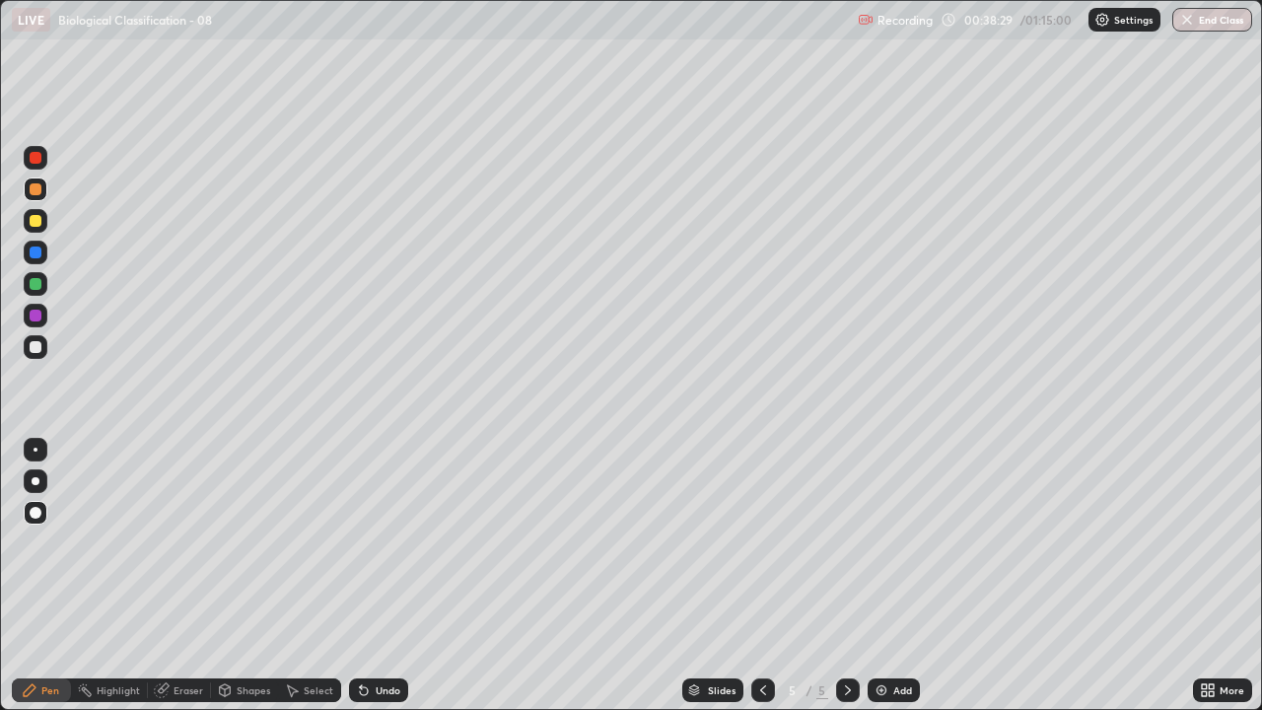
click at [896, 576] on div "Add" at bounding box center [902, 690] width 19 height 10
click at [35, 222] on div at bounding box center [36, 221] width 12 height 12
click at [37, 222] on div at bounding box center [36, 221] width 12 height 12
click at [360, 576] on icon at bounding box center [361, 686] width 2 height 2
click at [364, 576] on icon at bounding box center [364, 690] width 16 height 16
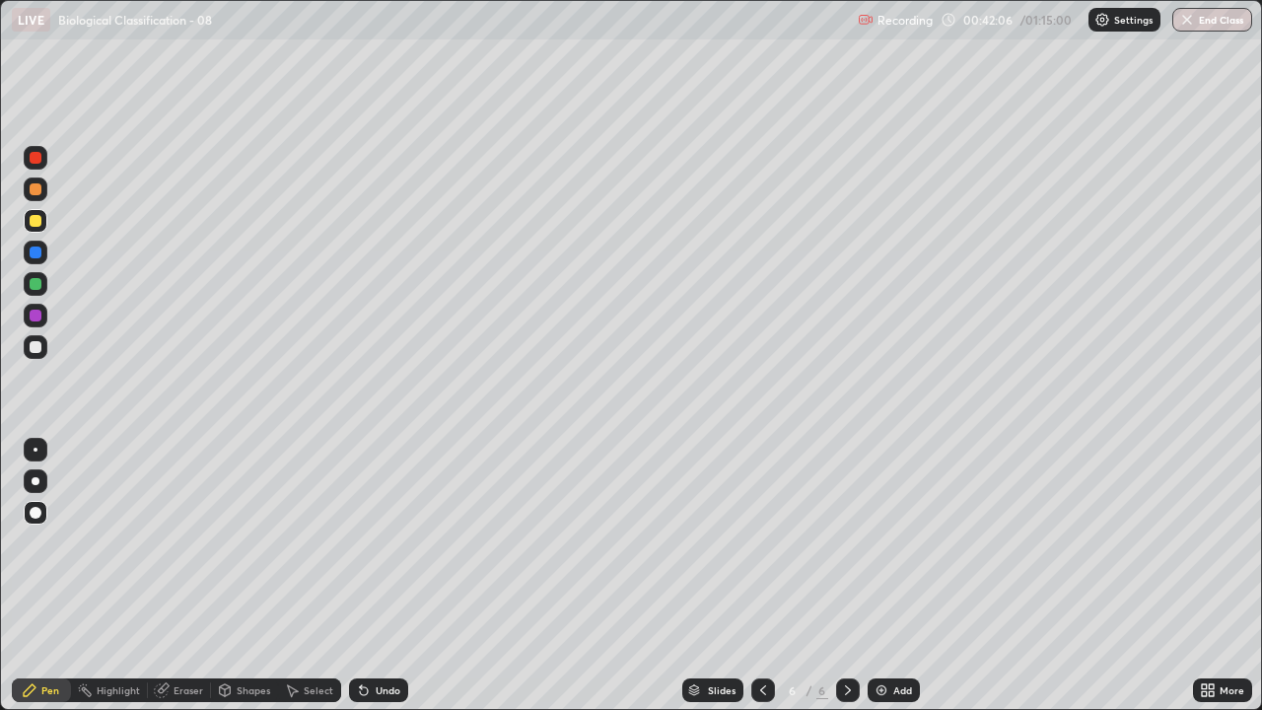
click at [360, 576] on icon at bounding box center [361, 686] width 2 height 2
click at [37, 228] on div at bounding box center [36, 221] width 24 height 24
click at [40, 224] on div at bounding box center [36, 221] width 12 height 12
click at [36, 346] on div at bounding box center [36, 347] width 12 height 12
click at [360, 576] on icon at bounding box center [364, 691] width 8 height 8
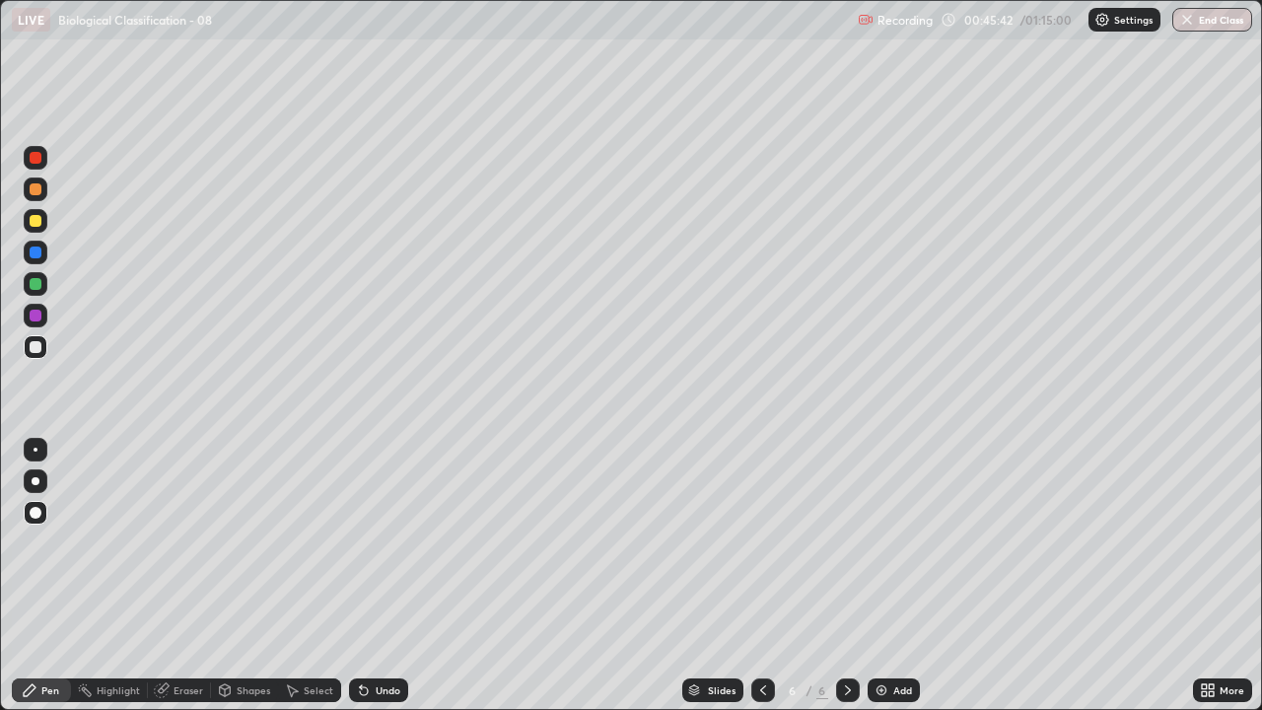
click at [36, 220] on div at bounding box center [36, 221] width 12 height 12
click at [36, 347] on div at bounding box center [36, 347] width 12 height 12
click at [360, 576] on icon at bounding box center [361, 686] width 2 height 2
click at [404, 576] on div "Undo" at bounding box center [374, 690] width 67 height 39
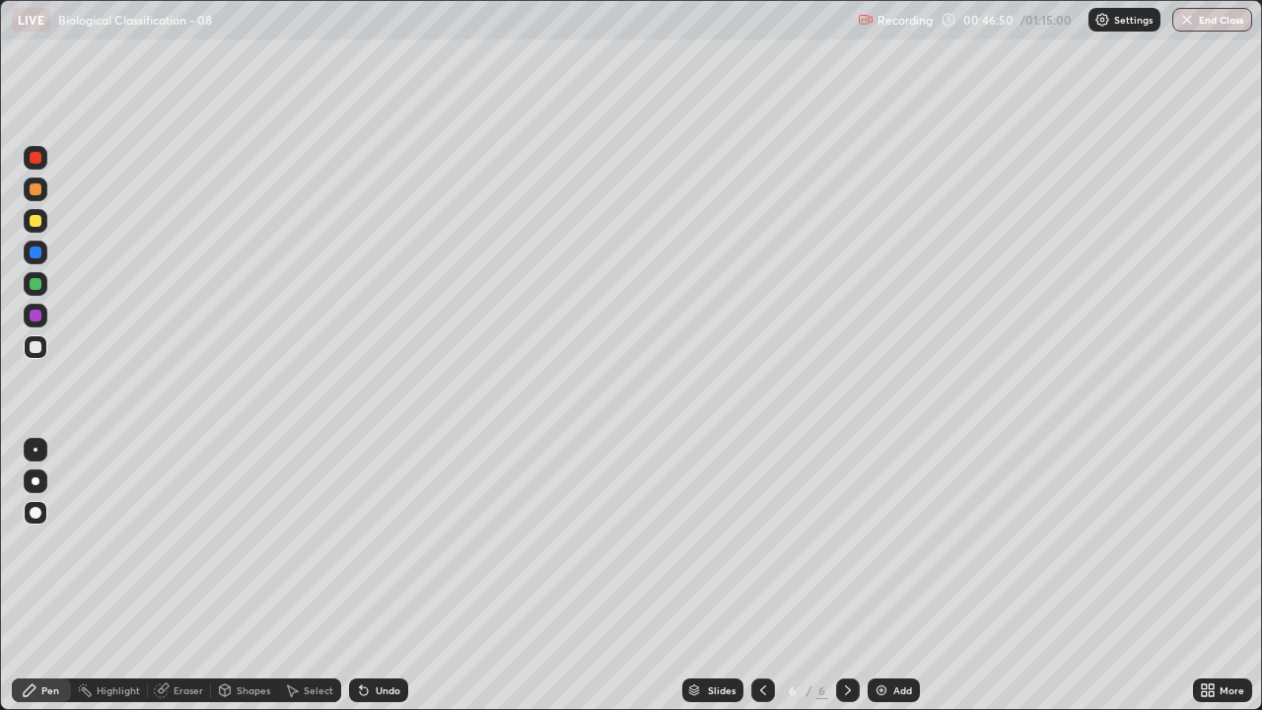
click at [405, 576] on div "Undo" at bounding box center [374, 690] width 67 height 39
click at [33, 189] on div at bounding box center [36, 189] width 12 height 12
click at [38, 226] on div at bounding box center [36, 221] width 12 height 12
click at [187, 576] on div "Eraser" at bounding box center [189, 690] width 30 height 10
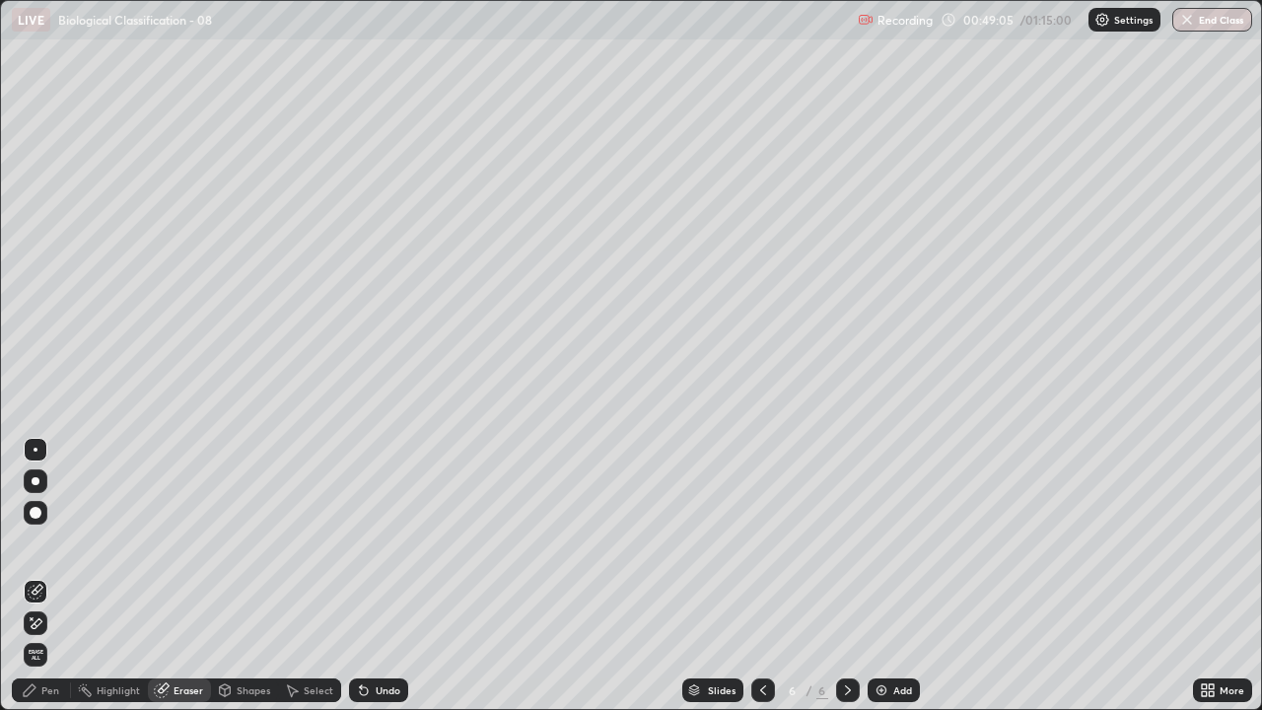
click at [36, 576] on icon at bounding box center [37, 590] width 11 height 10
click at [57, 576] on div "Pen" at bounding box center [50, 690] width 18 height 10
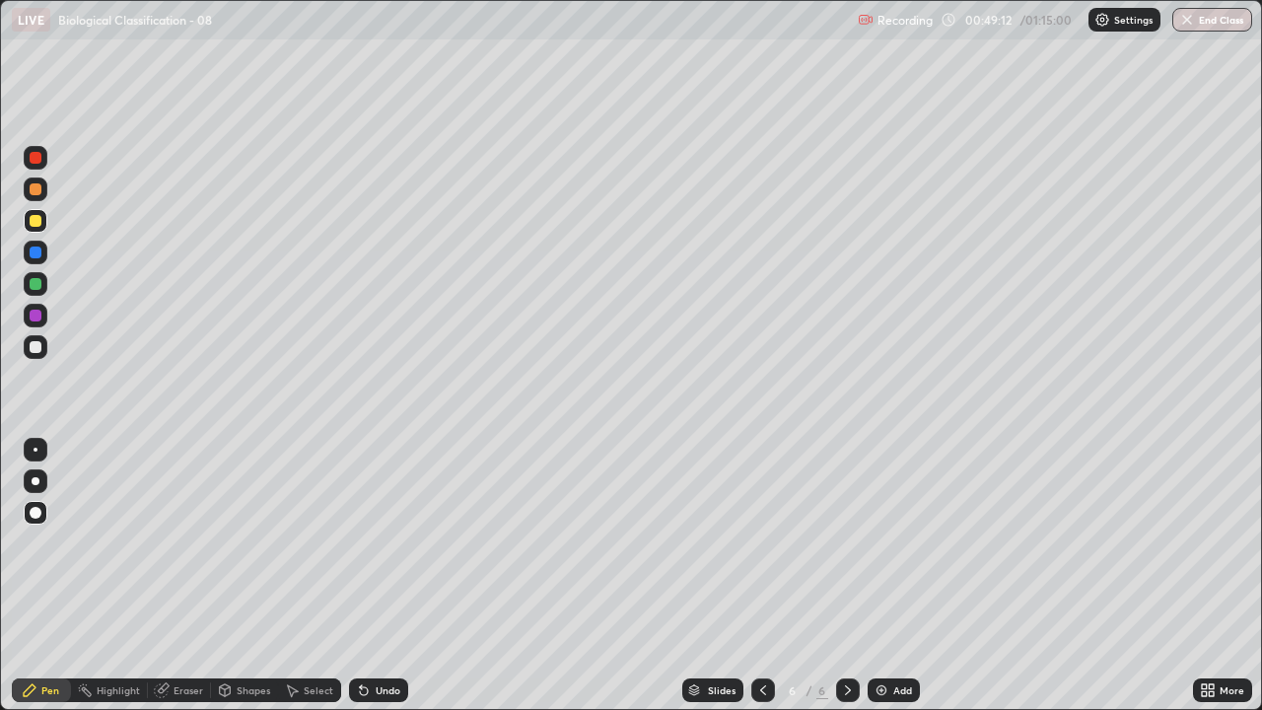
click at [35, 347] on div at bounding box center [36, 347] width 12 height 12
click at [374, 576] on div "Undo" at bounding box center [378, 690] width 59 height 24
click at [375, 576] on div "Undo" at bounding box center [378, 690] width 59 height 24
click at [37, 218] on div at bounding box center [36, 221] width 12 height 12
click at [888, 576] on div "Add" at bounding box center [894, 690] width 52 height 24
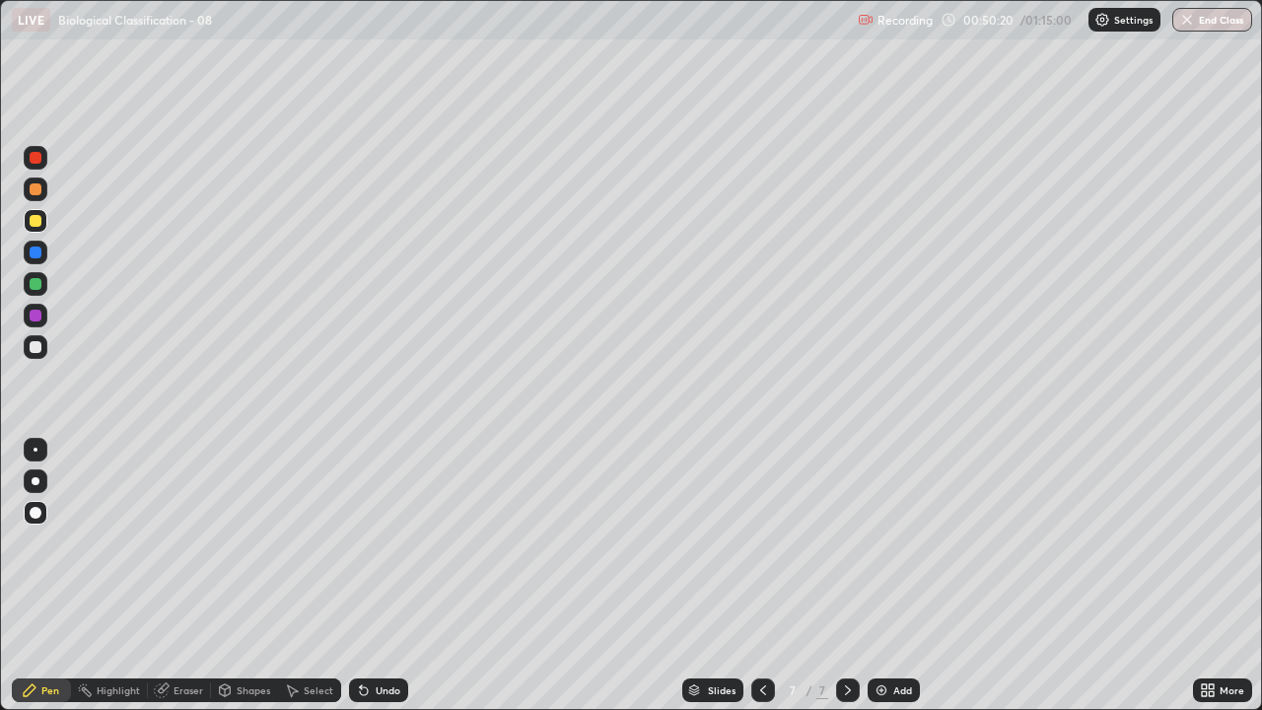
click at [35, 190] on div at bounding box center [36, 189] width 12 height 12
click at [247, 576] on div "Shapes" at bounding box center [254, 690] width 34 height 10
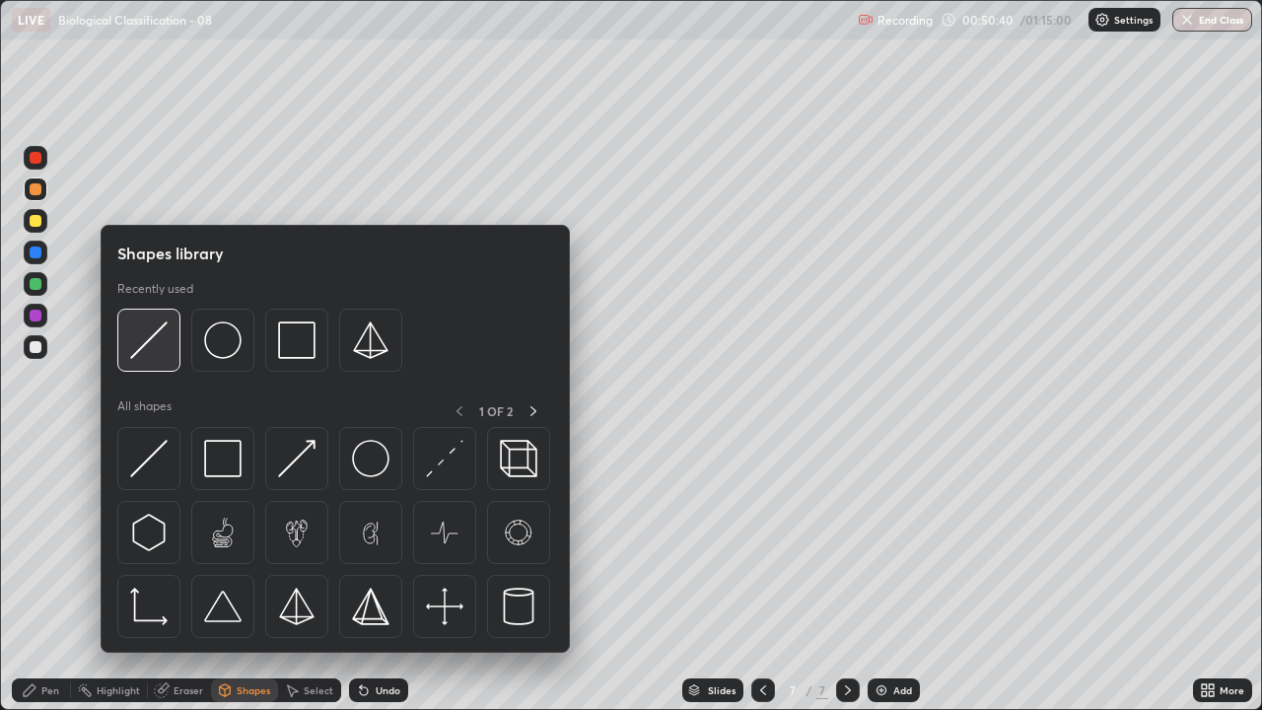
click at [148, 346] on img at bounding box center [148, 339] width 37 height 37
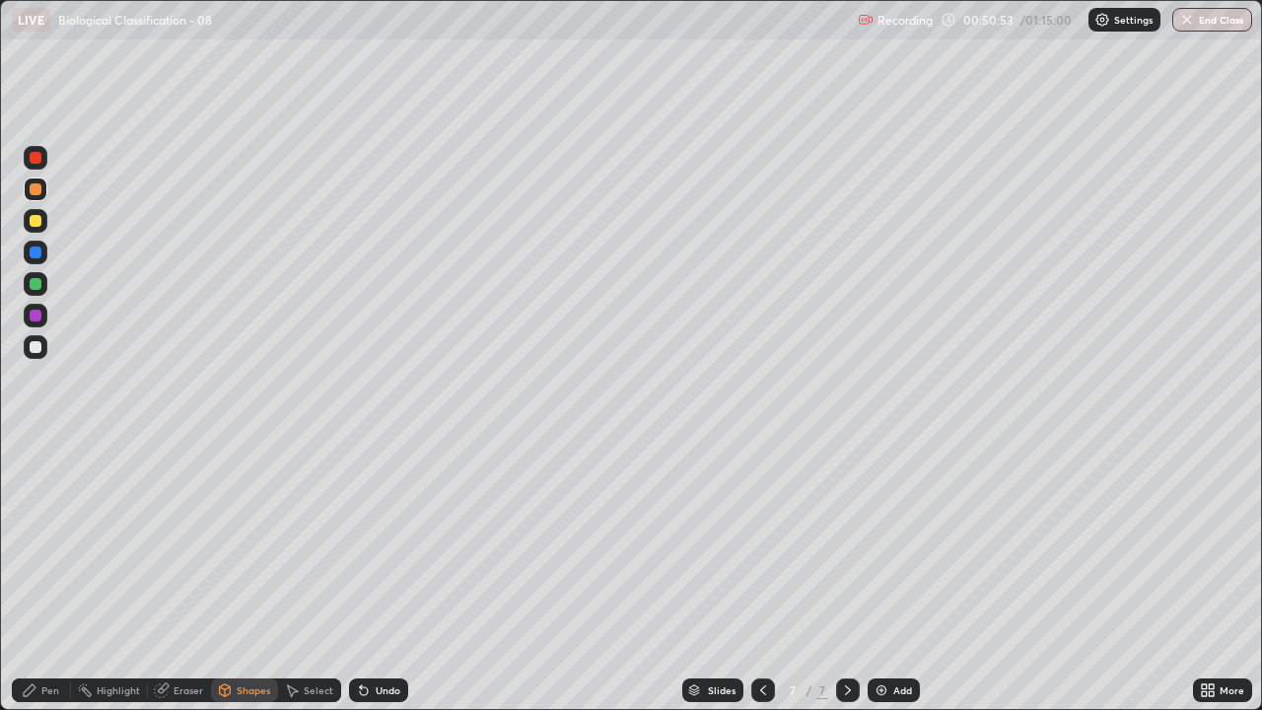
click at [35, 220] on div at bounding box center [36, 221] width 12 height 12
click at [54, 576] on div "Pen" at bounding box center [41, 690] width 59 height 24
click at [38, 281] on div at bounding box center [36, 284] width 12 height 12
click at [38, 251] on div at bounding box center [36, 253] width 12 height 12
click at [39, 343] on div at bounding box center [36, 347] width 12 height 12
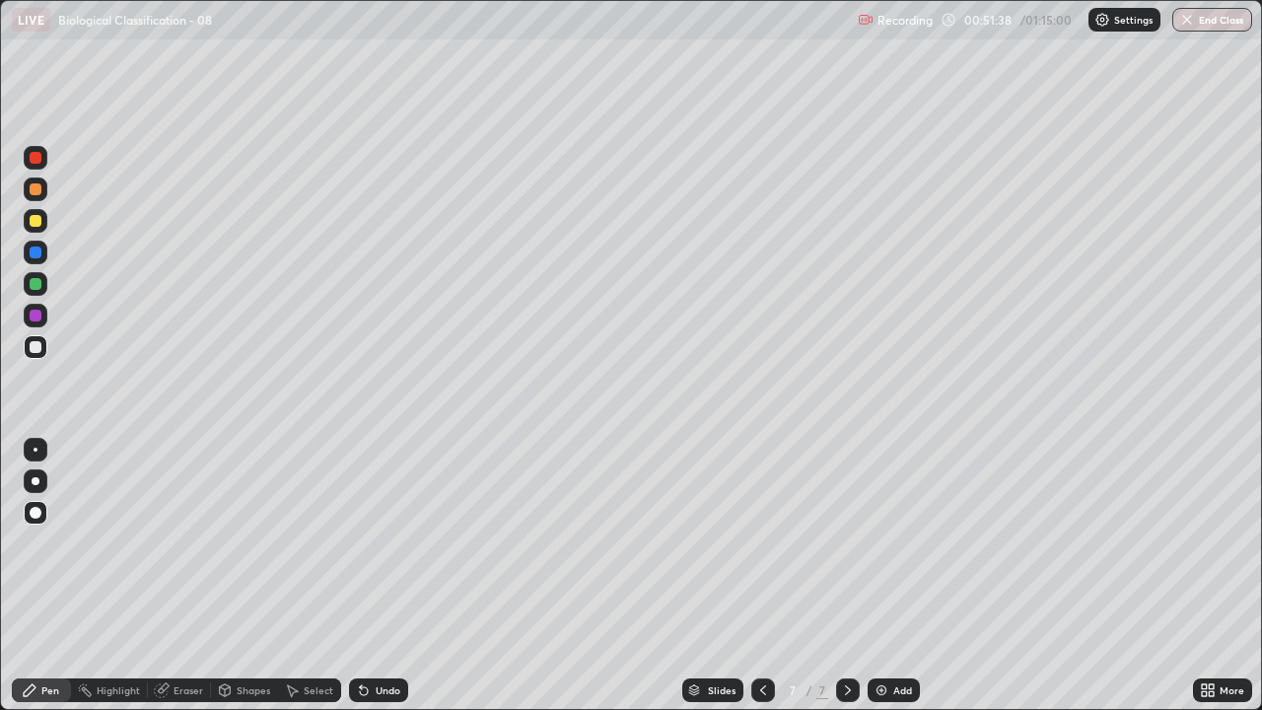
click at [39, 350] on div at bounding box center [36, 347] width 12 height 12
click at [351, 576] on div "Undo" at bounding box center [378, 690] width 59 height 24
click at [356, 576] on icon at bounding box center [364, 690] width 16 height 16
click at [244, 576] on div "Shapes" at bounding box center [254, 690] width 34 height 10
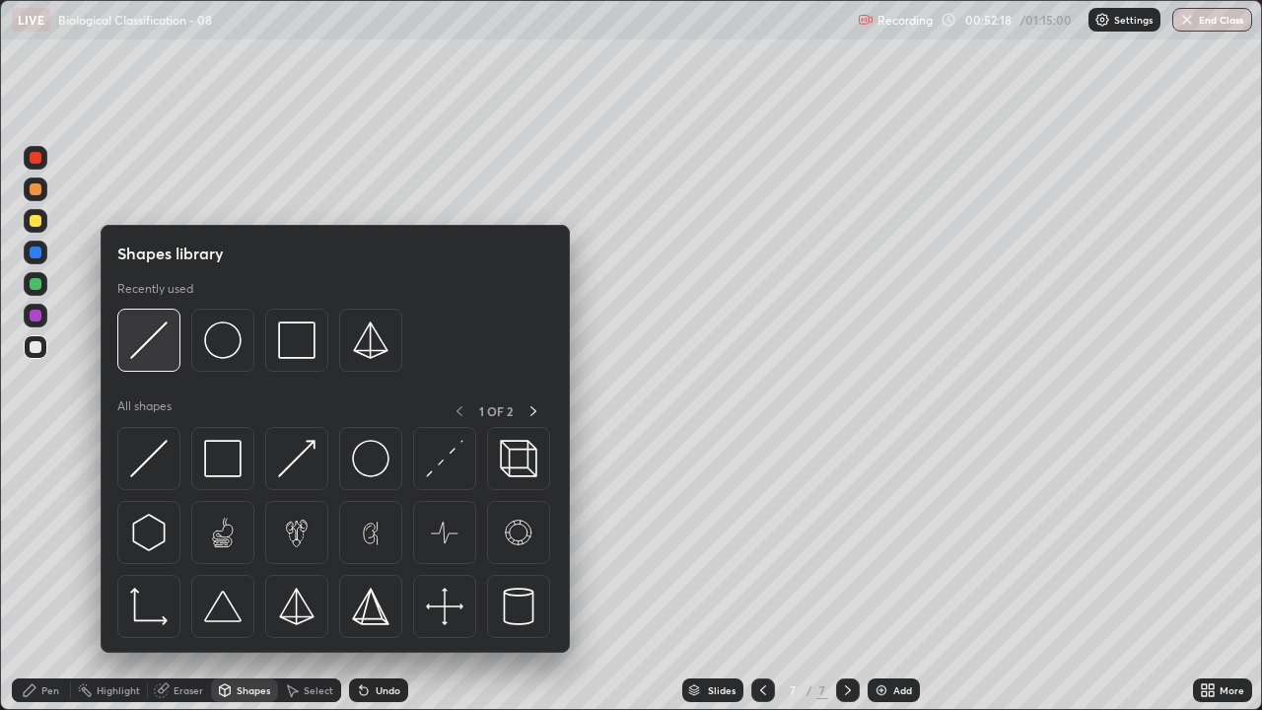
click at [151, 348] on img at bounding box center [148, 339] width 37 height 37
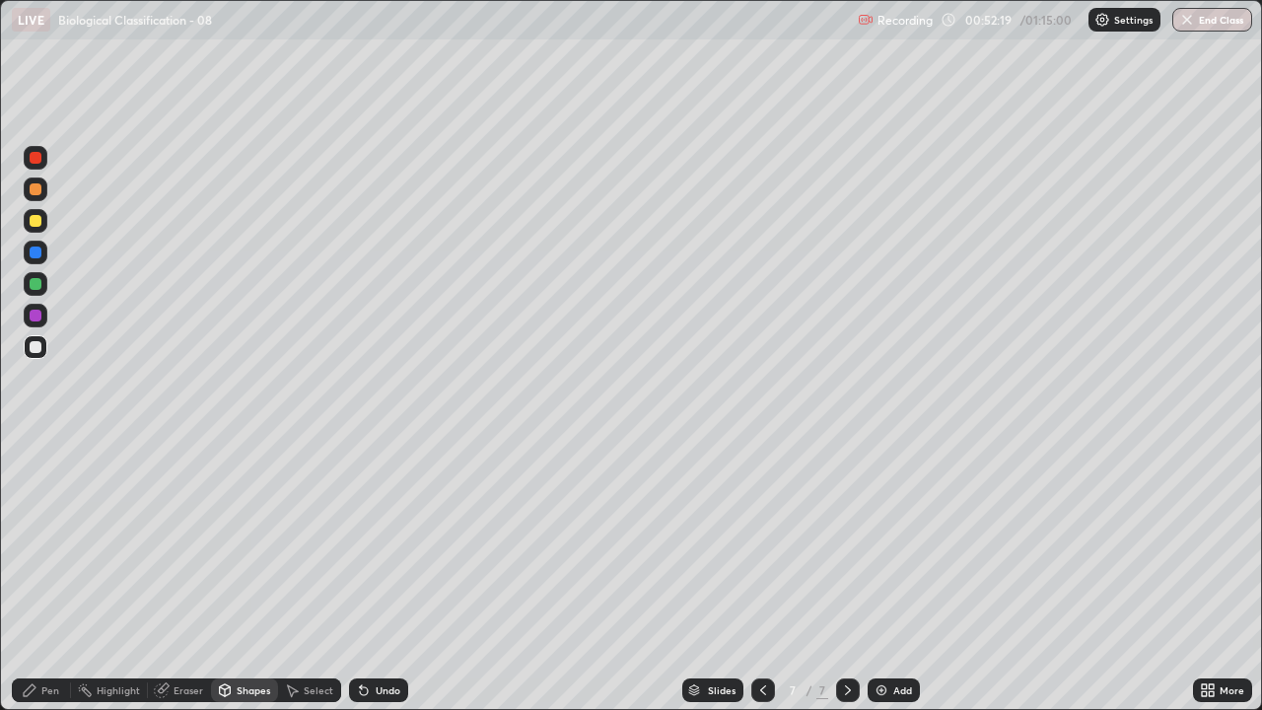
click at [37, 318] on div at bounding box center [36, 316] width 12 height 12
click at [35, 347] on div at bounding box center [36, 347] width 12 height 12
click at [360, 576] on icon at bounding box center [361, 686] width 2 height 2
click at [57, 576] on div "Pen" at bounding box center [50, 690] width 18 height 10
click at [181, 576] on div "Eraser" at bounding box center [189, 690] width 30 height 10
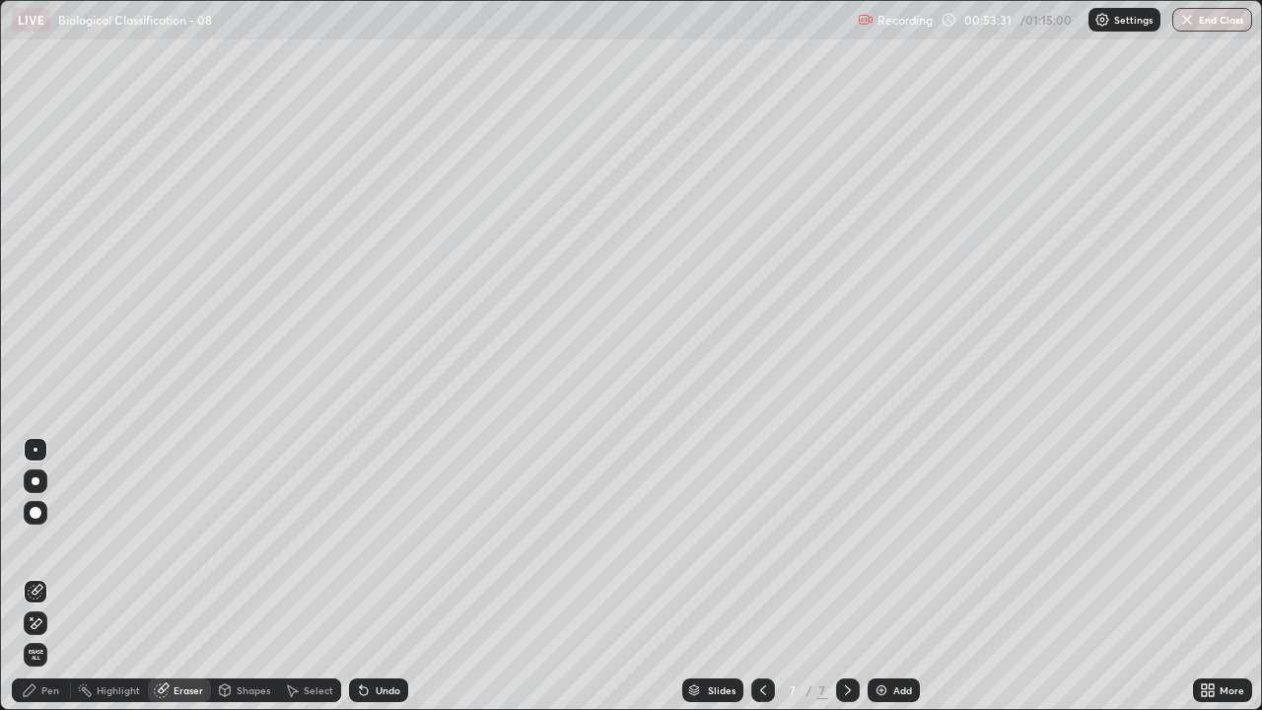
click at [36, 576] on icon at bounding box center [36, 592] width 16 height 16
click at [47, 576] on div "Pen" at bounding box center [41, 690] width 59 height 24
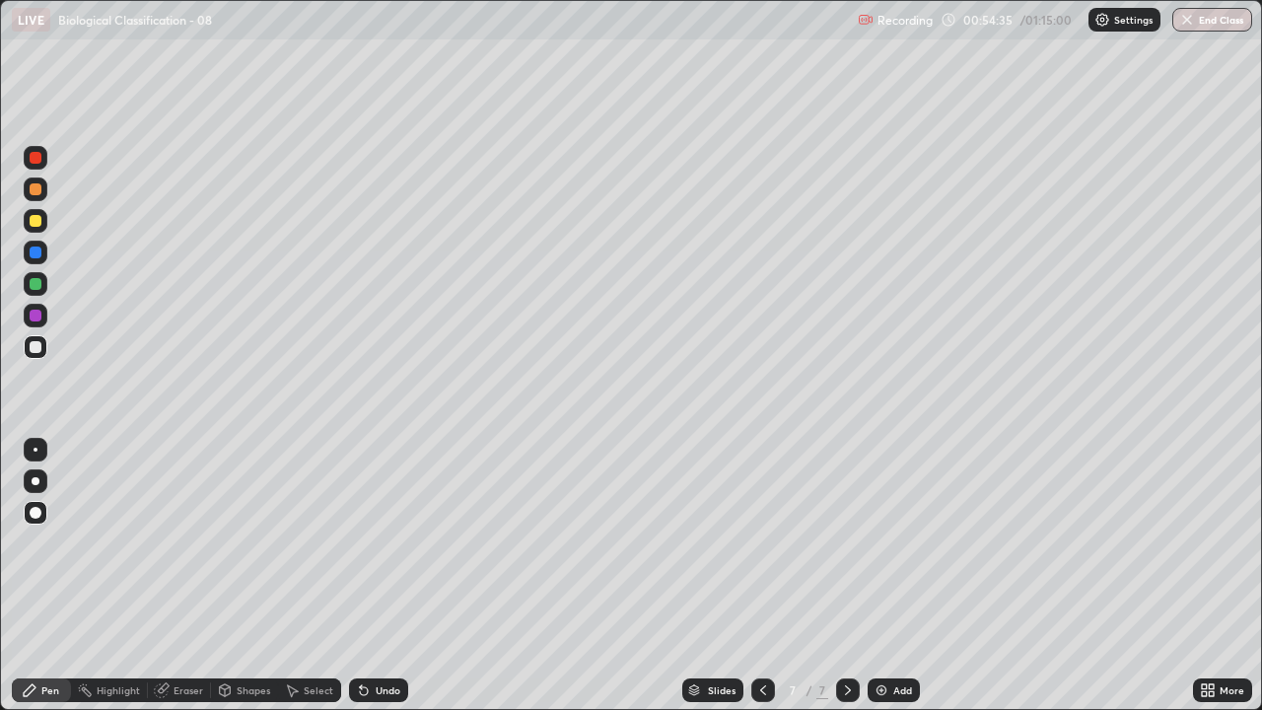
click at [36, 251] on div at bounding box center [36, 253] width 12 height 12
click at [33, 223] on div at bounding box center [36, 221] width 12 height 12
click at [904, 576] on div "Add" at bounding box center [902, 690] width 19 height 10
click at [44, 286] on div at bounding box center [36, 284] width 24 height 24
click at [40, 224] on div at bounding box center [36, 221] width 12 height 12
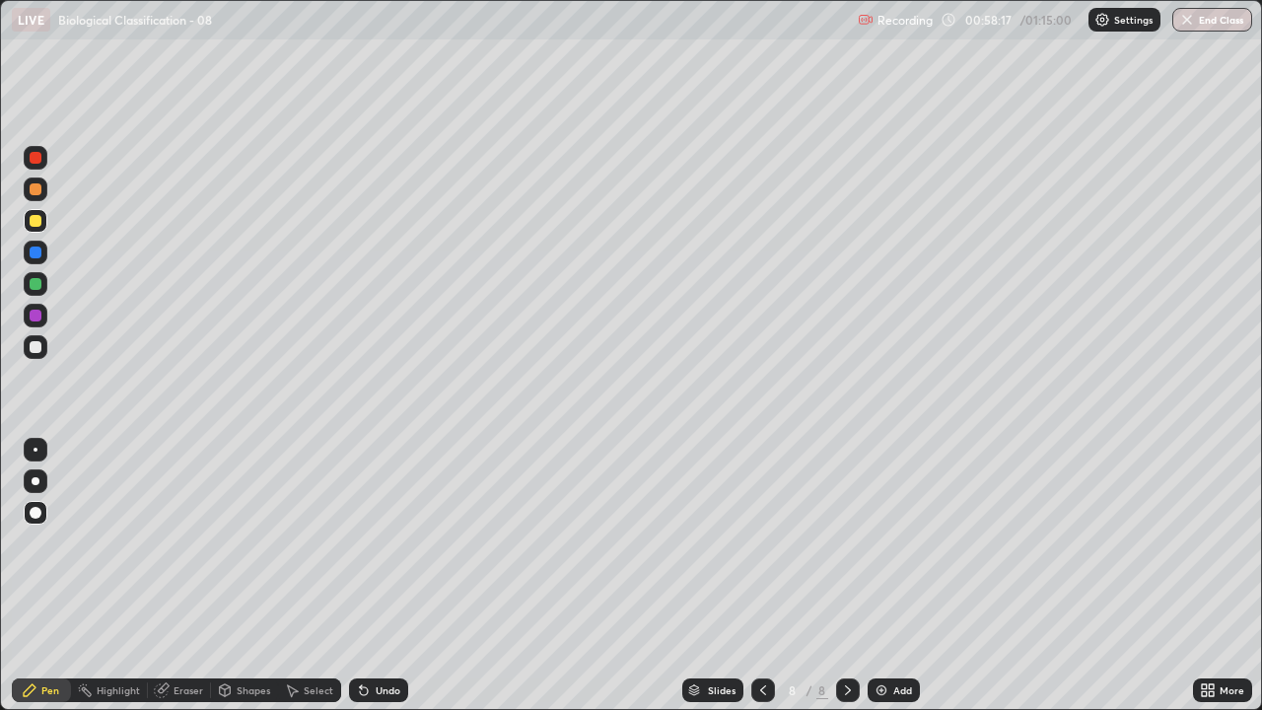
click at [36, 252] on div at bounding box center [36, 253] width 12 height 12
click at [43, 313] on div at bounding box center [36, 316] width 24 height 24
click at [38, 191] on div at bounding box center [36, 189] width 12 height 12
click at [45, 350] on div at bounding box center [36, 347] width 24 height 24
click at [36, 350] on div at bounding box center [36, 347] width 12 height 12
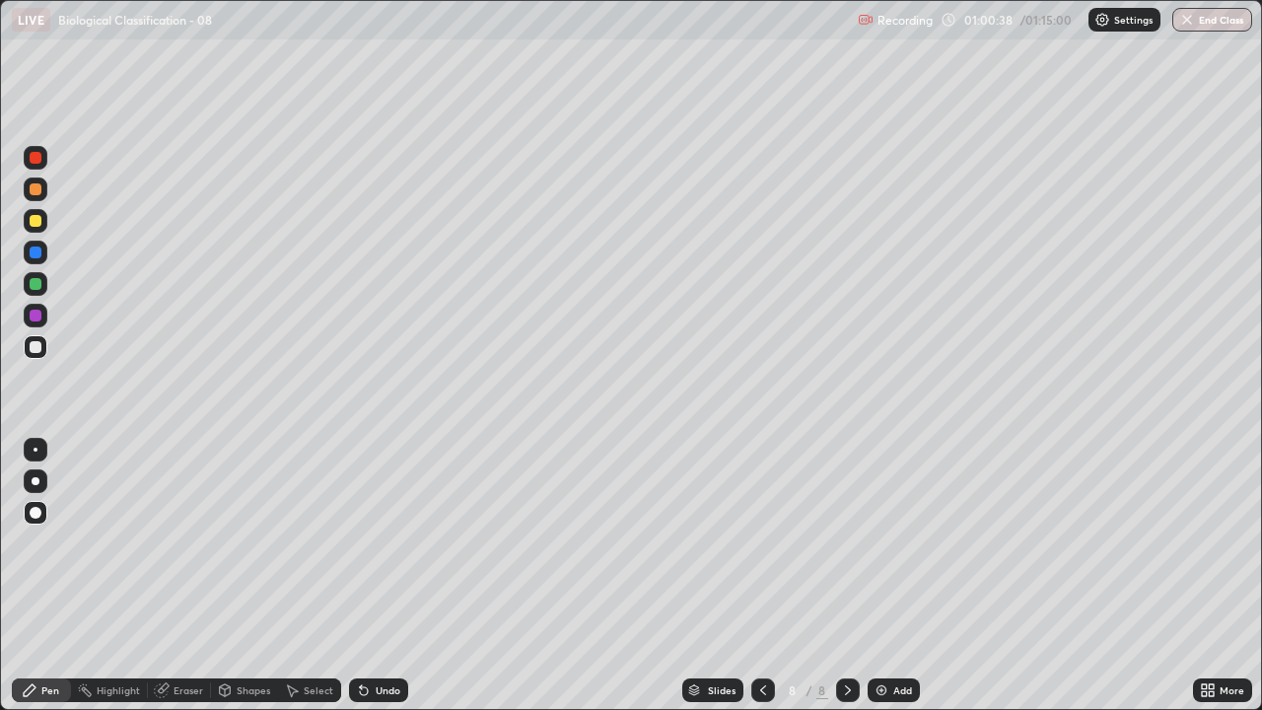
click at [38, 346] on div at bounding box center [36, 347] width 12 height 12
click at [36, 187] on div at bounding box center [36, 189] width 12 height 12
click at [38, 351] on div at bounding box center [36, 347] width 12 height 12
click at [35, 191] on div at bounding box center [36, 189] width 12 height 12
click at [360, 576] on icon at bounding box center [361, 686] width 2 height 2
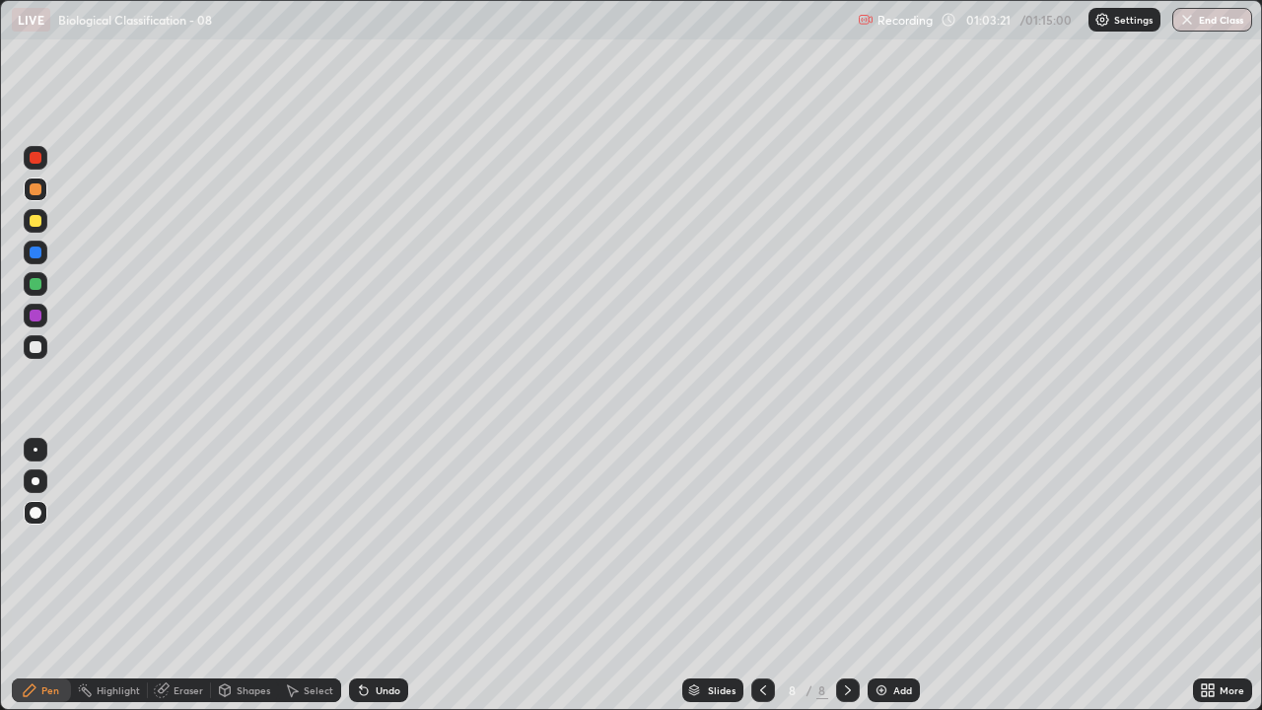
click at [39, 347] on div at bounding box center [36, 347] width 12 height 12
click at [35, 193] on div at bounding box center [36, 189] width 12 height 12
click at [39, 194] on div at bounding box center [36, 189] width 12 height 12
click at [39, 350] on div at bounding box center [36, 347] width 12 height 12
click at [180, 576] on div "Eraser" at bounding box center [189, 690] width 30 height 10
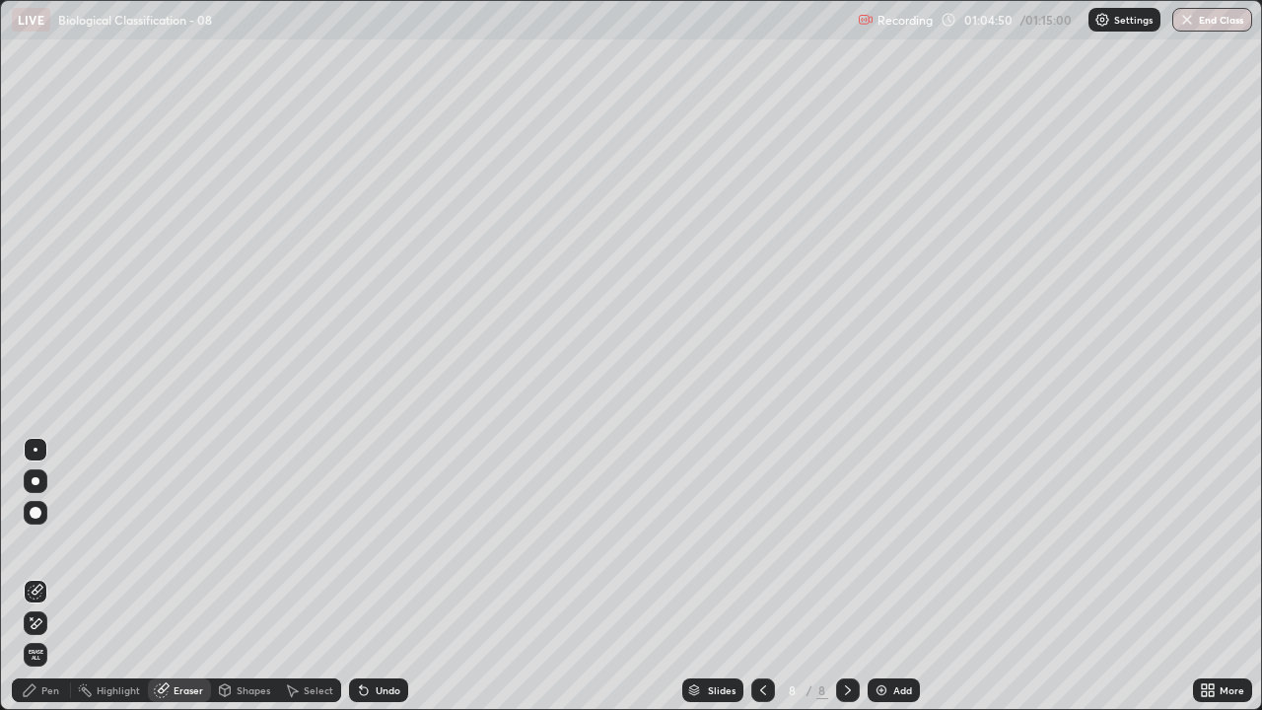
click at [34, 576] on icon at bounding box center [36, 592] width 16 height 16
click at [47, 576] on div "Pen" at bounding box center [41, 690] width 59 height 24
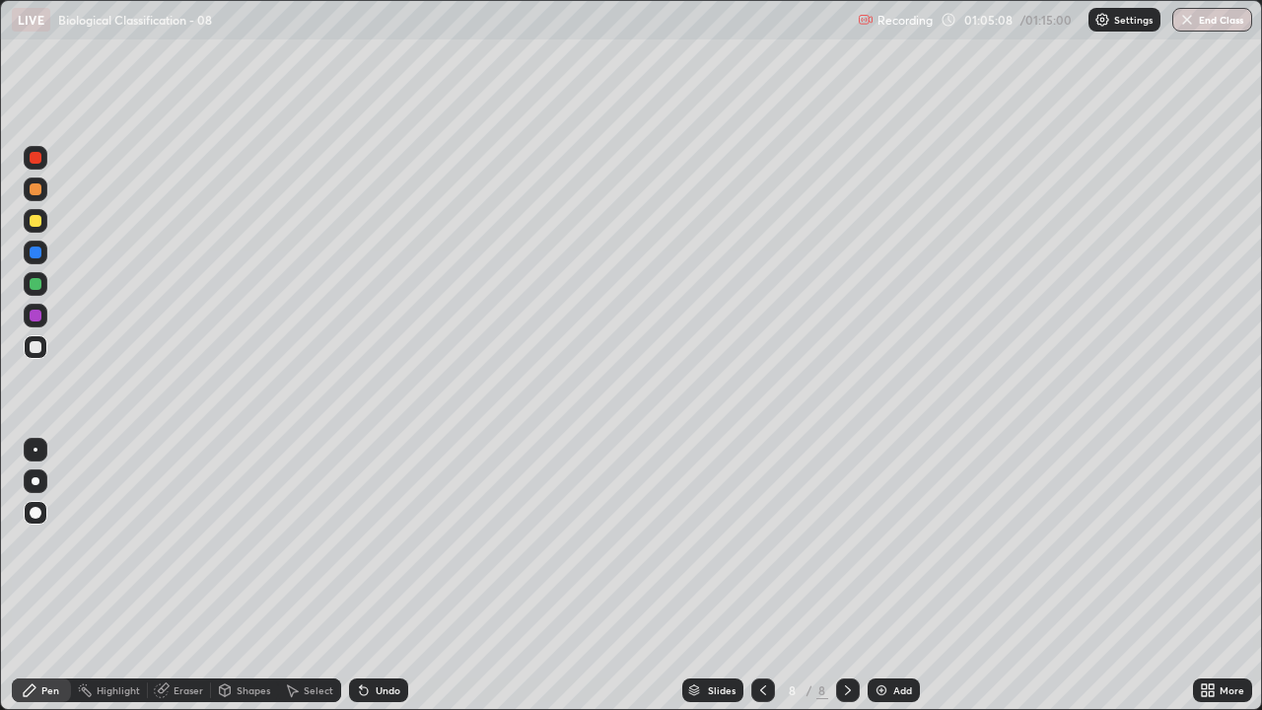
click at [35, 346] on div at bounding box center [36, 347] width 12 height 12
click at [1206, 26] on button "End Class" at bounding box center [1213, 20] width 78 height 24
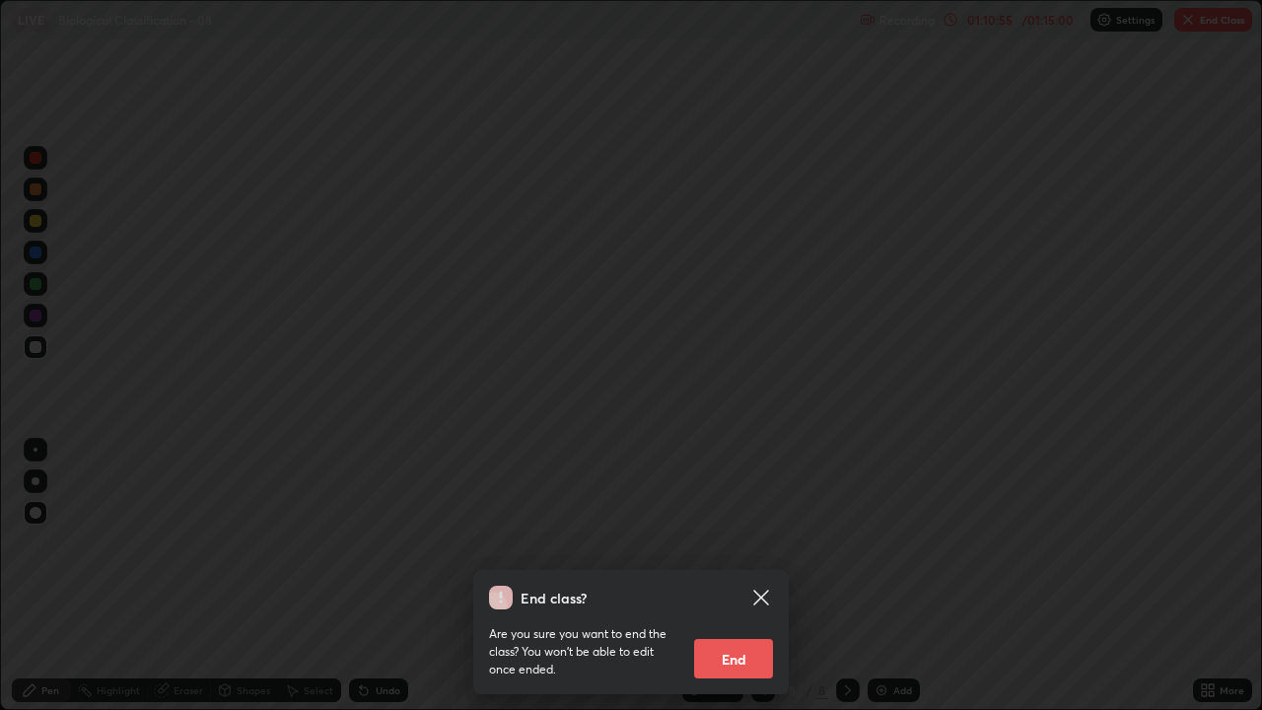
click at [746, 576] on button "End" at bounding box center [733, 658] width 79 height 39
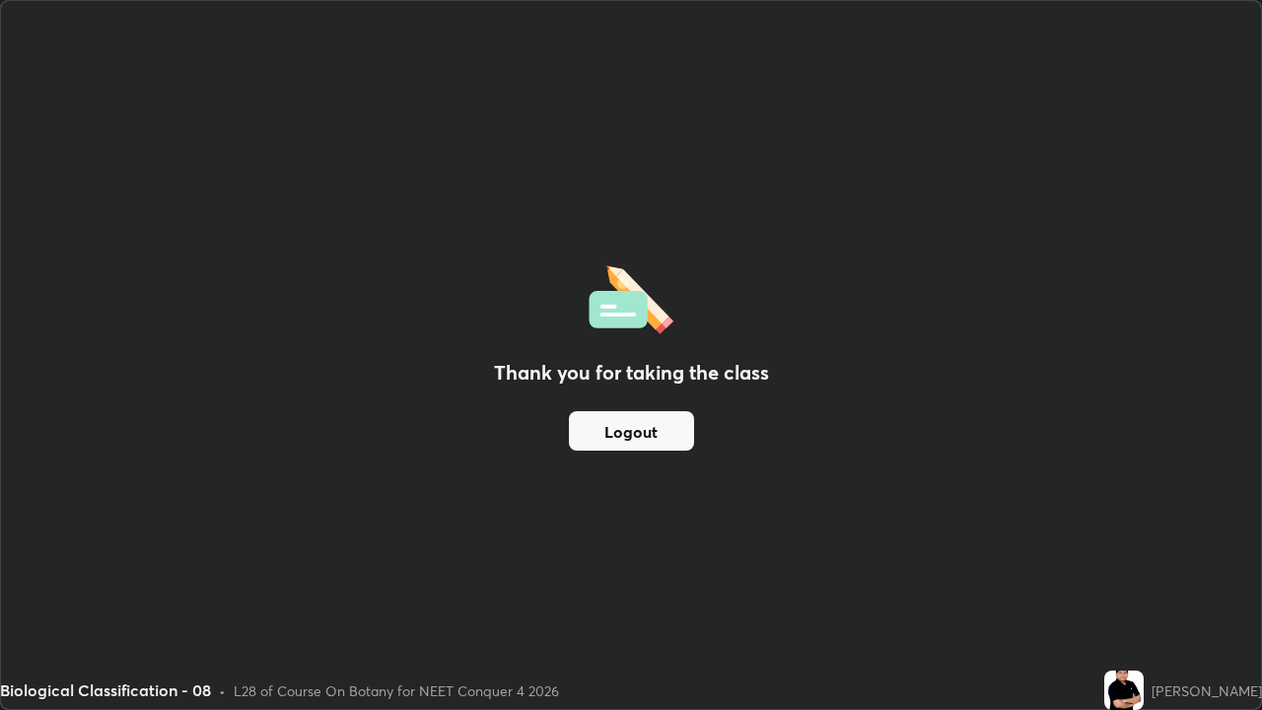
click at [643, 425] on button "Logout" at bounding box center [631, 430] width 125 height 39
